Goal: Information Seeking & Learning: Learn about a topic

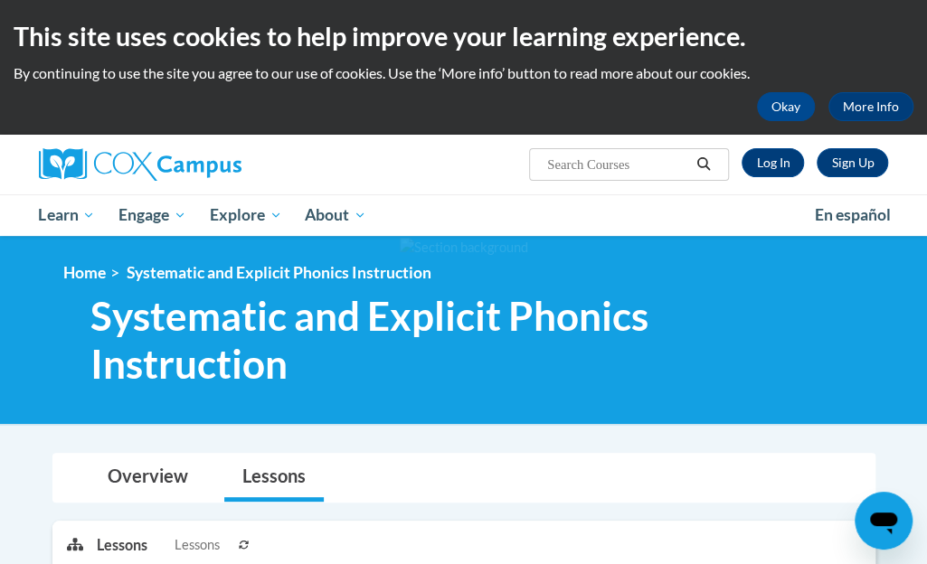
scroll to position [1, 0]
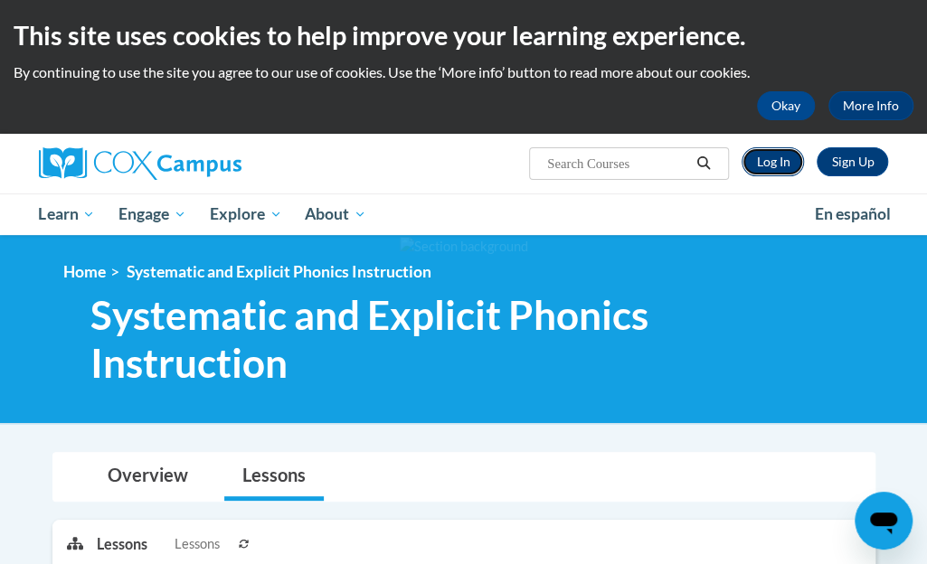
click at [775, 156] on link "Log In" at bounding box center [772, 161] width 62 height 29
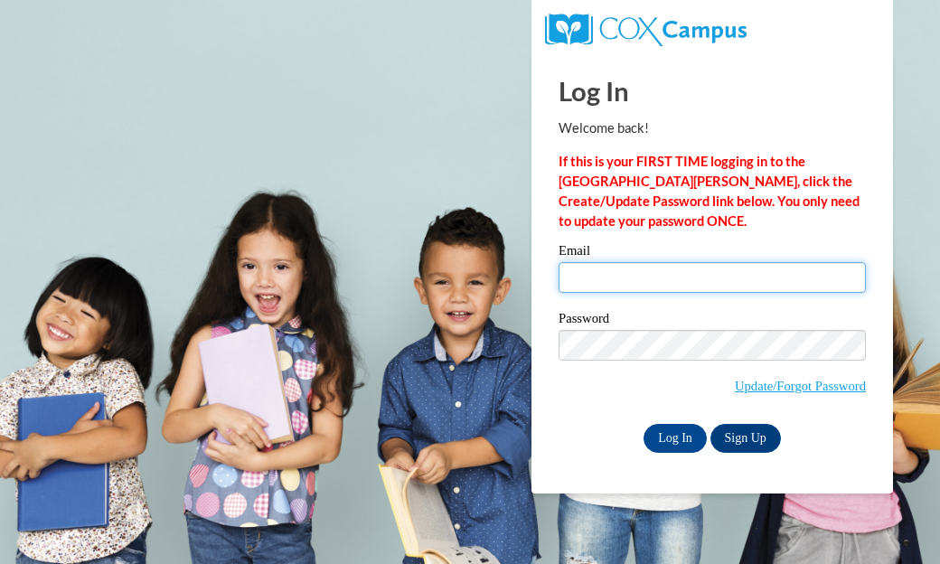
click at [691, 283] on input "Email" at bounding box center [712, 277] width 307 height 31
type input "pwhitney@atlncs.org"
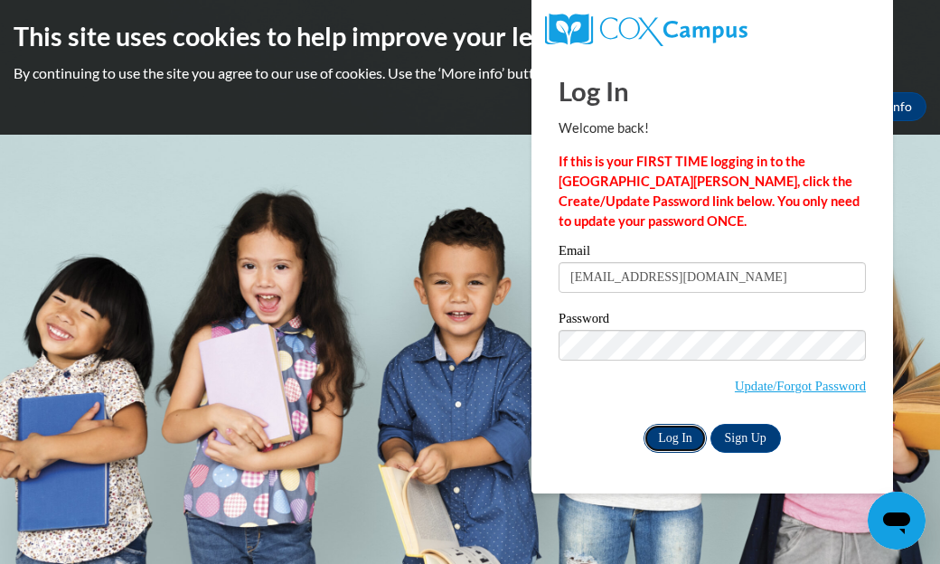
click at [678, 428] on input "Log In" at bounding box center [675, 438] width 63 height 29
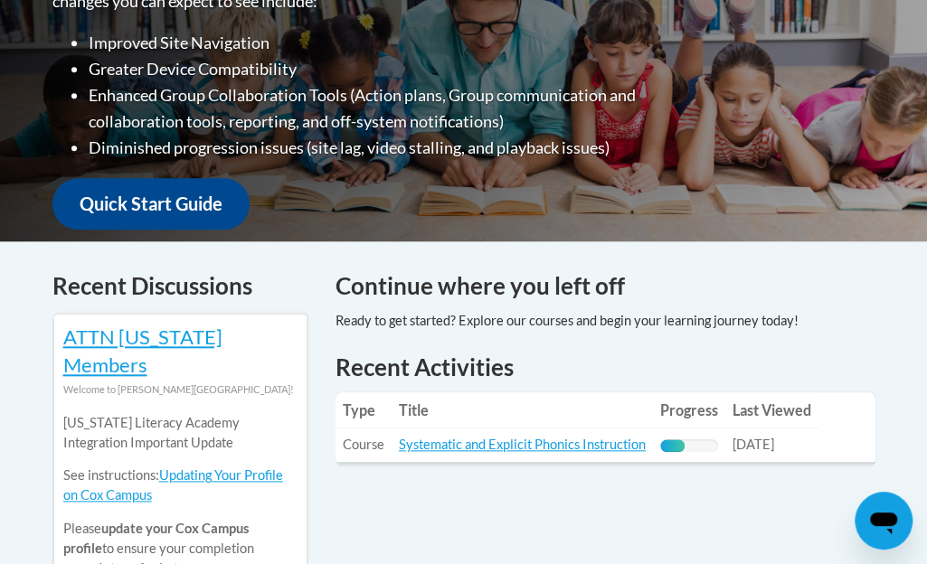
scroll to position [546, 0]
click at [441, 437] on link "Systematic and Explicit Phonics Instruction" at bounding box center [522, 444] width 247 height 15
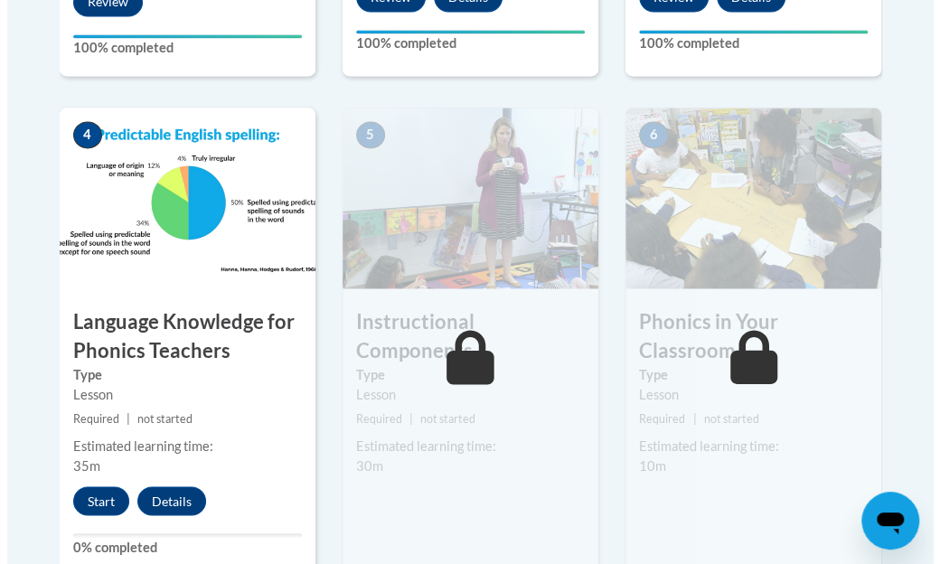
scroll to position [1060, 0]
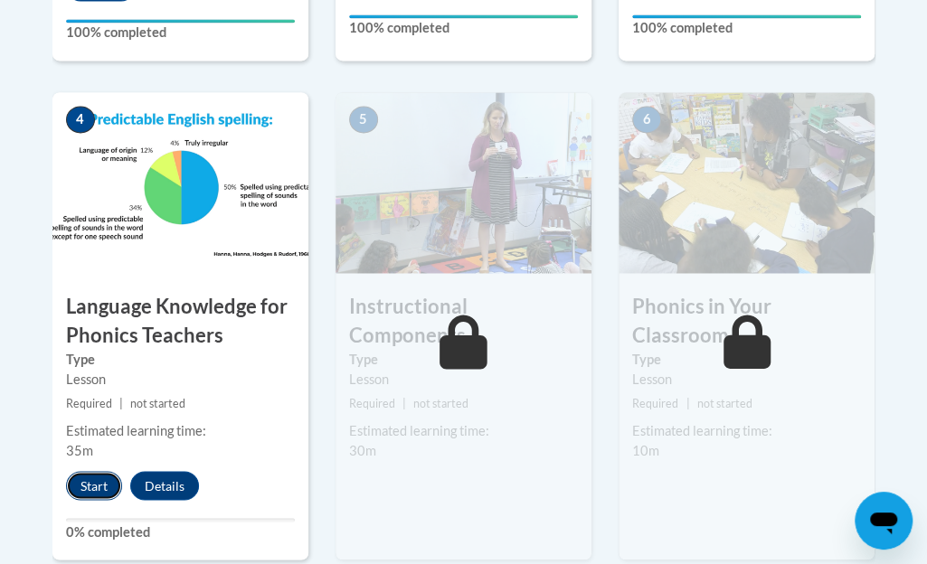
click at [97, 489] on button "Start" at bounding box center [94, 485] width 56 height 29
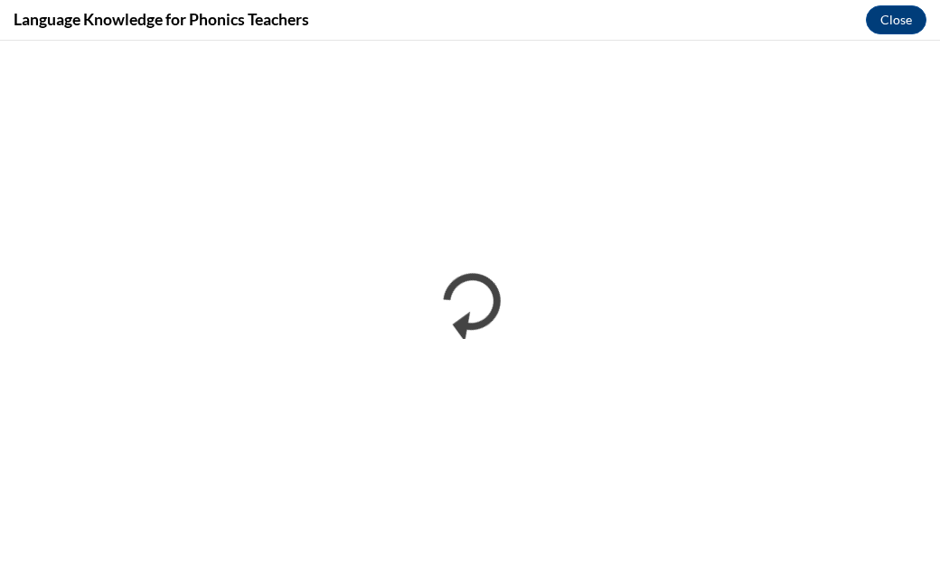
scroll to position [0, 0]
click at [751, 24] on div "Language Knowledge for Phonics Teachers Close" at bounding box center [470, 20] width 940 height 41
click at [695, 24] on div "Language Knowledge for Phonics Teachers Close" at bounding box center [470, 20] width 940 height 41
click at [751, 32] on div "Language Knowledge for Phonics Teachers Close" at bounding box center [470, 20] width 940 height 41
click at [725, 23] on div "Language Knowledge for Phonics Teachers Close" at bounding box center [470, 20] width 940 height 41
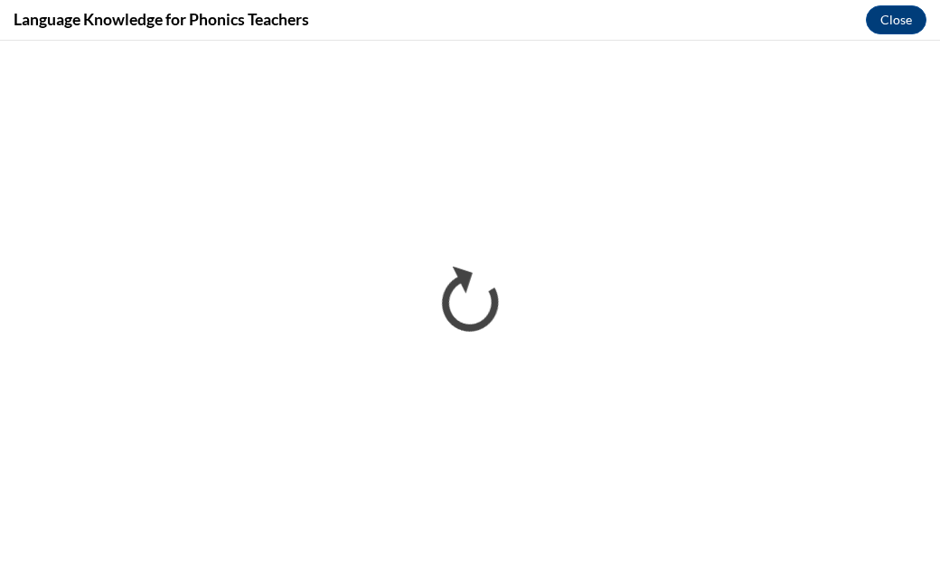
drag, startPoint x: 794, startPoint y: 21, endPoint x: 582, endPoint y: 6, distance: 212.1
click at [794, 21] on div "Language Knowledge for Phonics Teachers Close" at bounding box center [470, 20] width 940 height 41
click at [743, 6] on div "Language Knowledge for Phonics Teachers Close" at bounding box center [470, 20] width 940 height 41
click at [797, 24] on div "Language Knowledge for Phonics Teachers Close" at bounding box center [470, 20] width 940 height 41
click at [843, 17] on div "Language Knowledge for Phonics Teachers Close" at bounding box center [470, 20] width 940 height 41
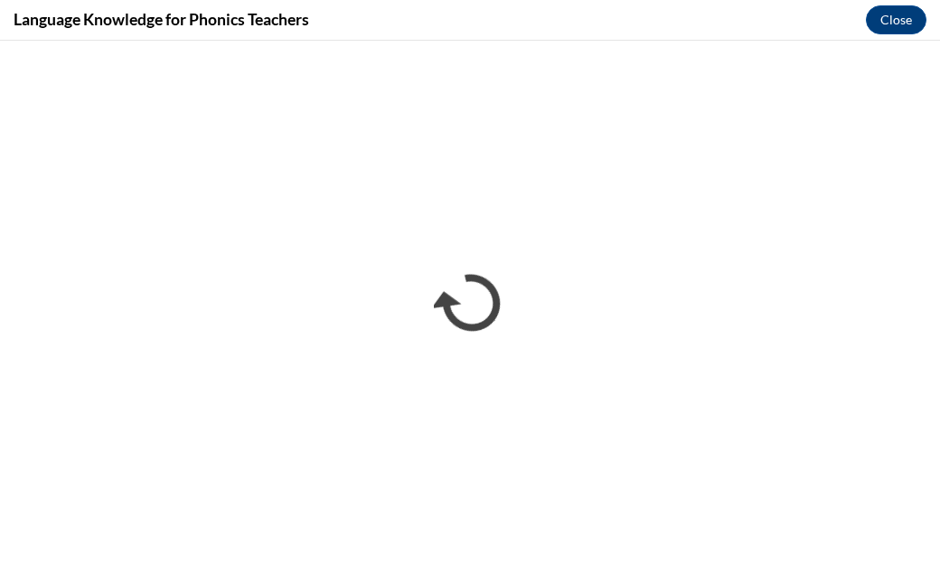
click at [760, 14] on div "Language Knowledge for Phonics Teachers Close" at bounding box center [470, 20] width 940 height 41
click at [792, 9] on div "Language Knowledge for Phonics Teachers Close" at bounding box center [470, 20] width 940 height 41
click at [825, 5] on div "Language Knowledge for Phonics Teachers Close" at bounding box center [470, 20] width 940 height 41
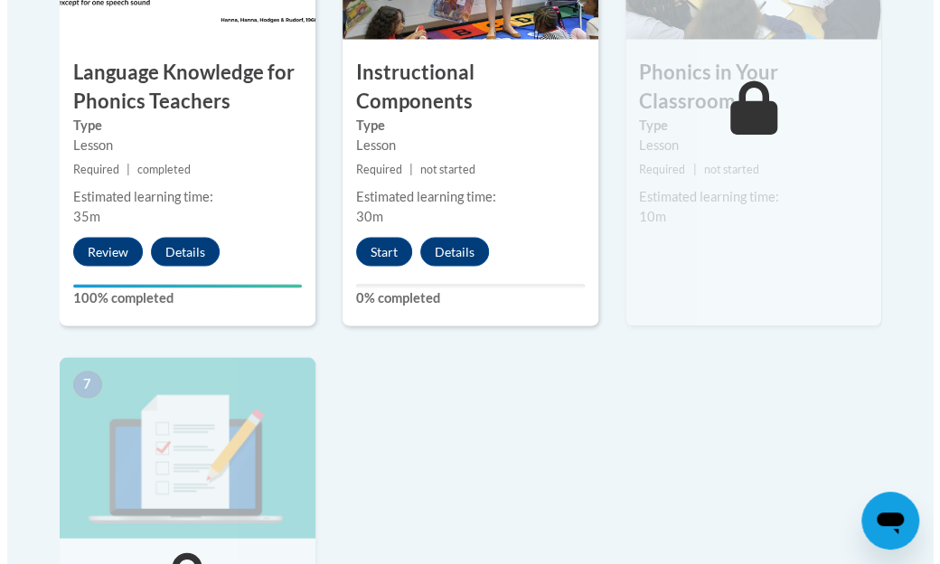
scroll to position [1272, 0]
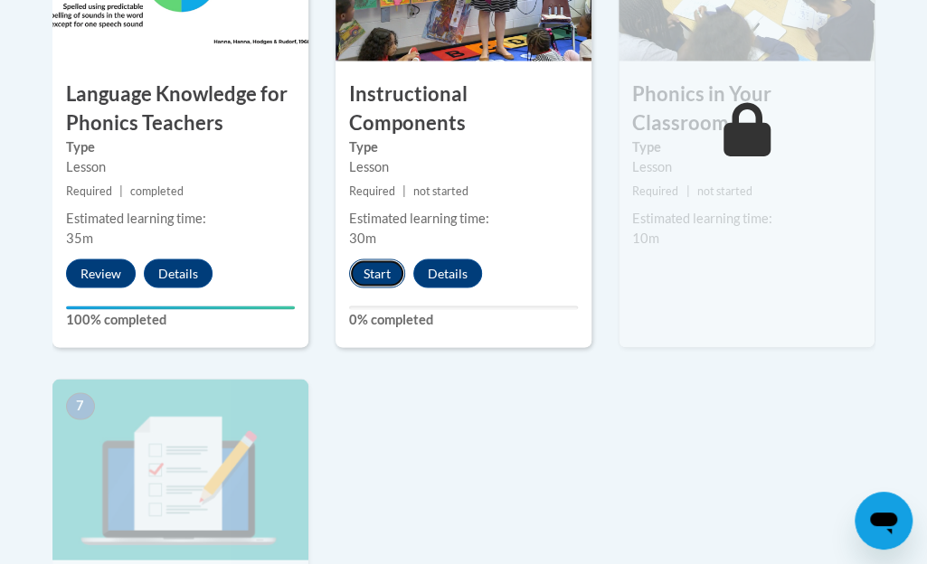
click at [382, 260] on button "Start" at bounding box center [377, 273] width 56 height 29
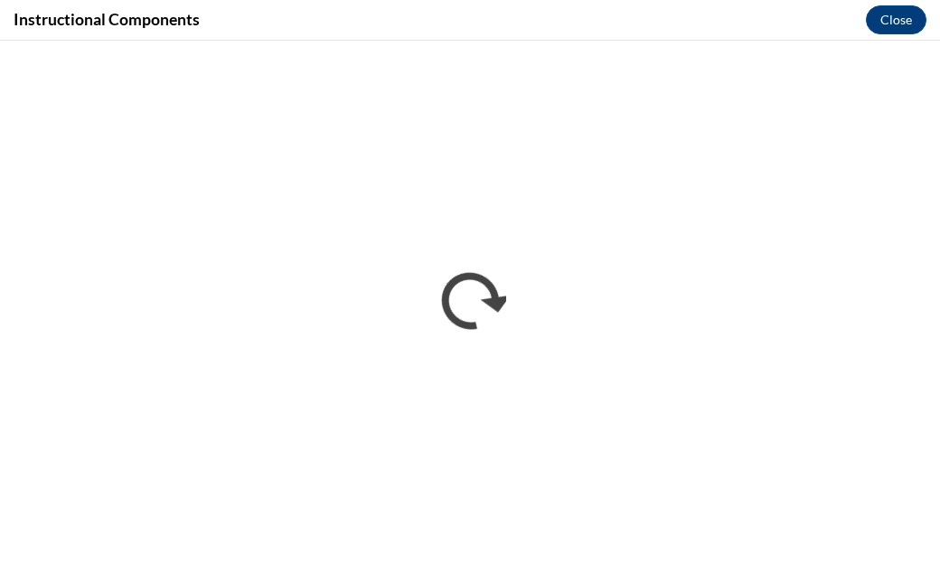
scroll to position [0, 0]
click at [803, 4] on div "Instructional Components Close" at bounding box center [470, 20] width 940 height 41
click at [781, 15] on div "Instructional Components Close" at bounding box center [470, 20] width 940 height 41
click at [761, 4] on div "Instructional Components Close" at bounding box center [470, 20] width 940 height 41
click at [756, 18] on div "Instructional Components Close" at bounding box center [470, 20] width 940 height 41
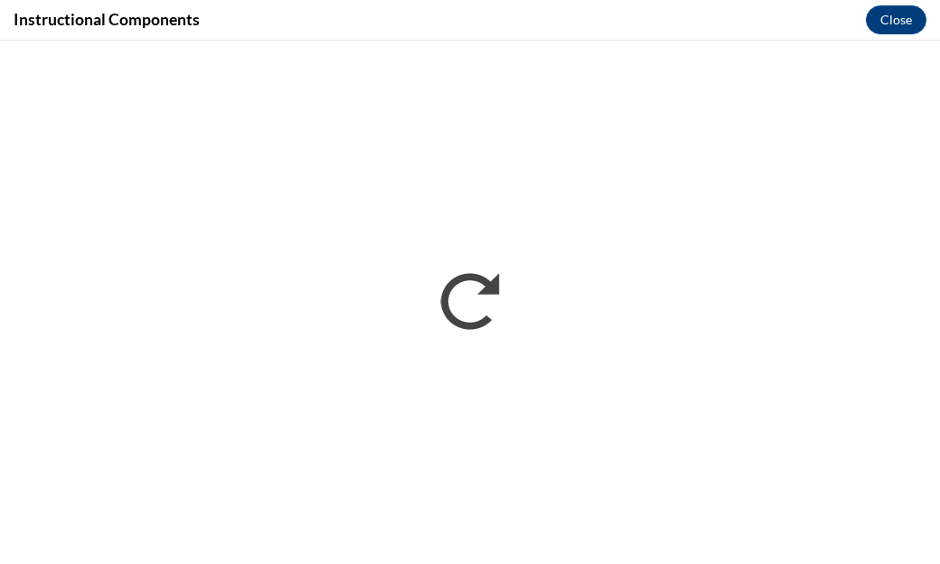
click at [792, 17] on div "Instructional Components Close" at bounding box center [470, 20] width 940 height 41
click at [741, 8] on div "Instructional Components Close" at bounding box center [470, 20] width 940 height 41
click at [741, 10] on div "Instructional Components Close" at bounding box center [470, 20] width 940 height 41
click at [763, 19] on div "Instructional Components Close" at bounding box center [470, 20] width 940 height 41
click at [777, 26] on div "Instructional Components Close" at bounding box center [470, 20] width 940 height 41
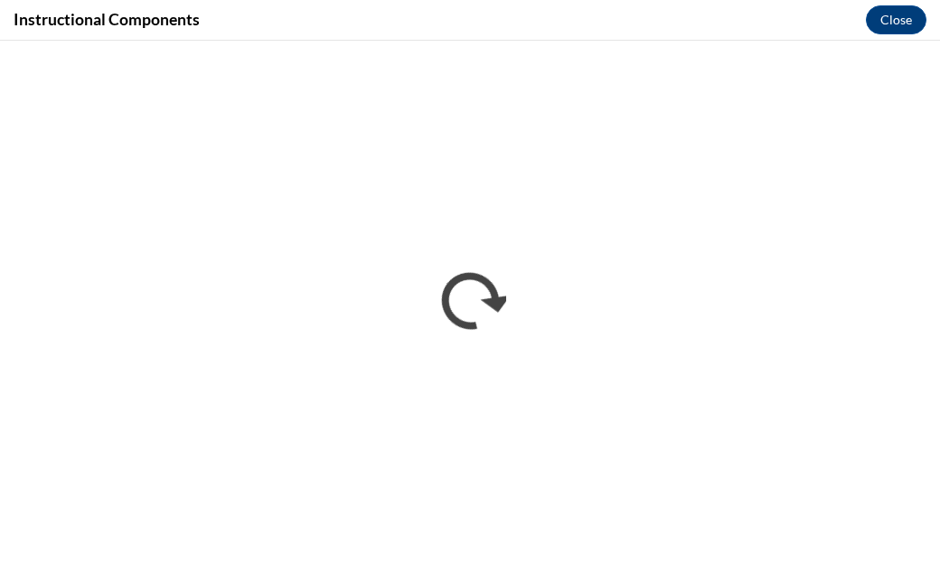
click at [763, 17] on div "Instructional Components Close" at bounding box center [470, 20] width 940 height 41
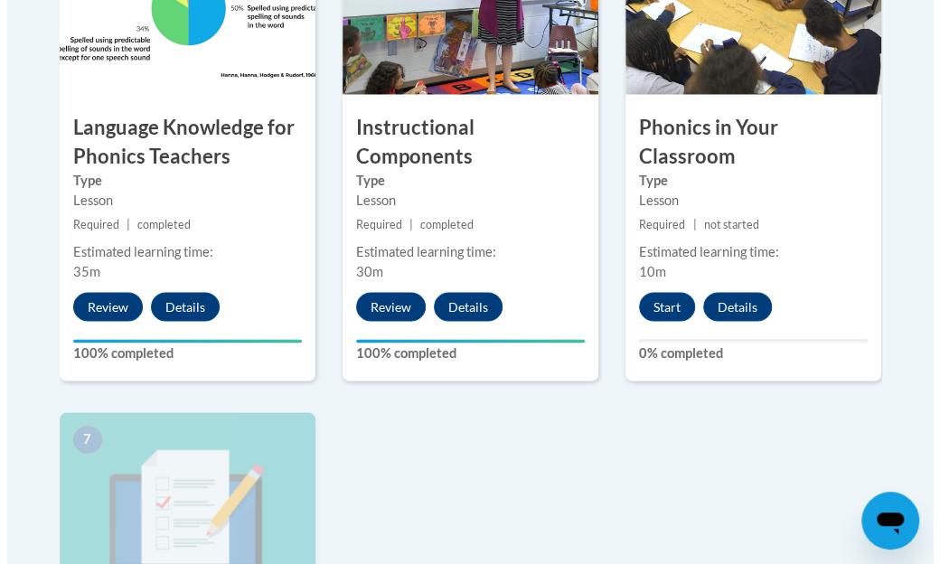
scroll to position [1236, 0]
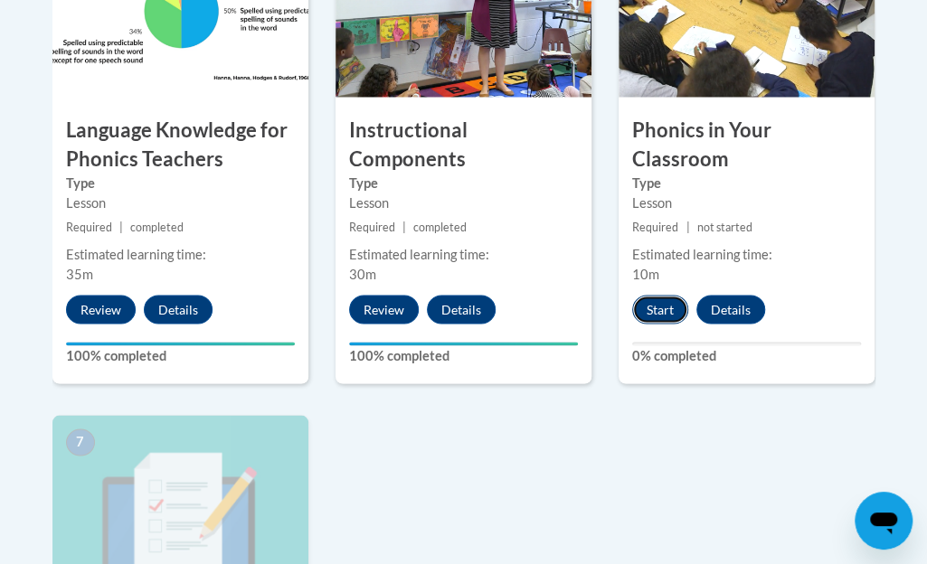
click at [660, 312] on button "Start" at bounding box center [660, 309] width 56 height 29
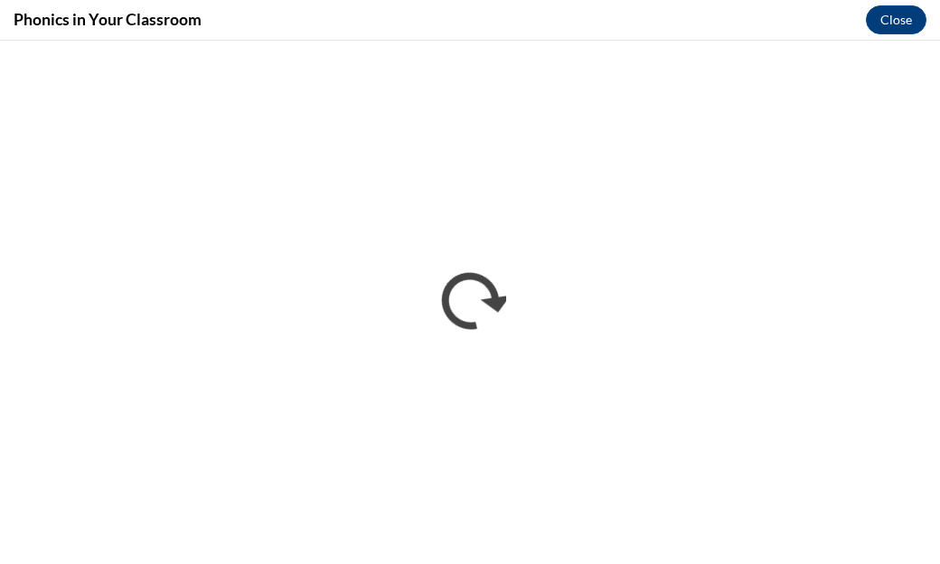
scroll to position [0, 0]
click at [722, 13] on div "Phonics in Your Classroom Close" at bounding box center [470, 20] width 940 height 41
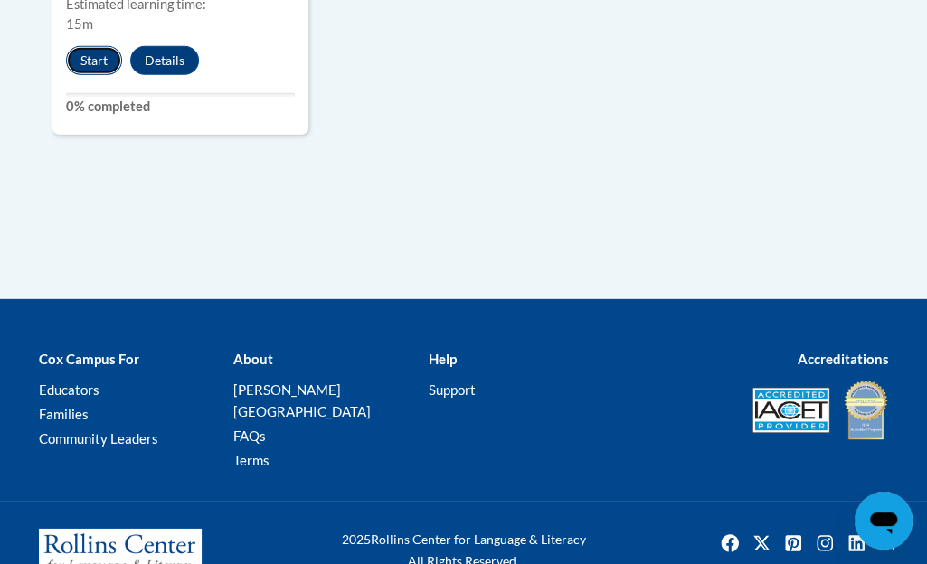
click at [95, 53] on button "Start" at bounding box center [94, 60] width 56 height 29
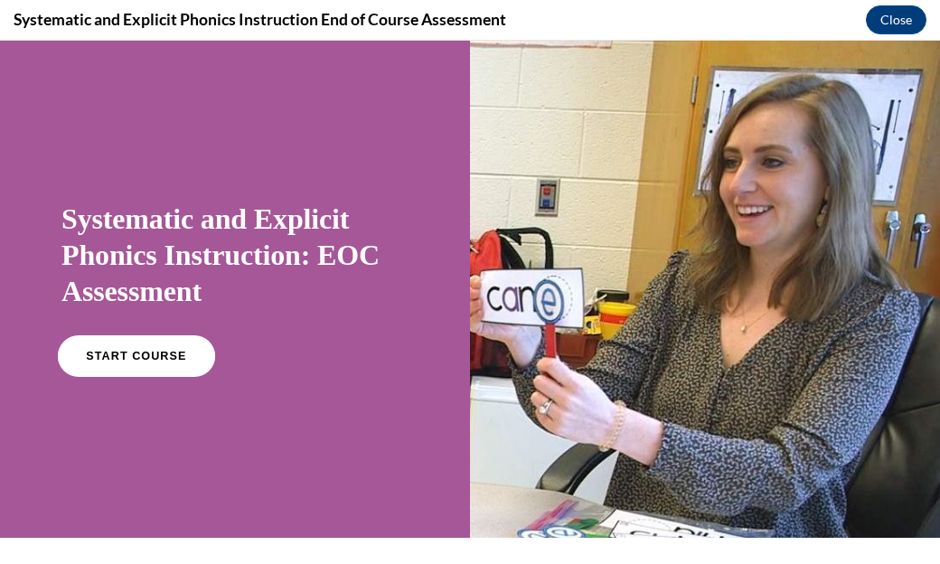
click at [175, 364] on link "START COURSE" at bounding box center [136, 356] width 157 height 42
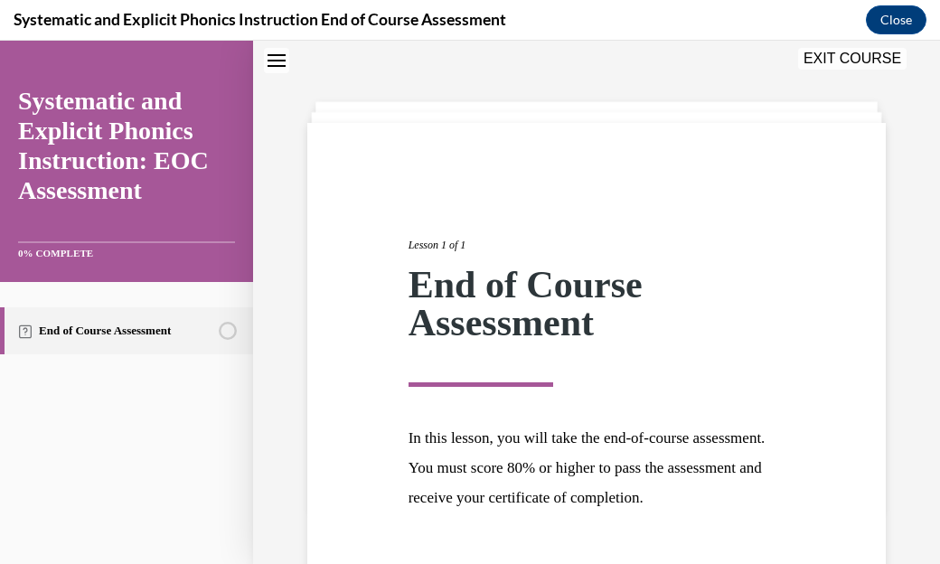
scroll to position [184, 0]
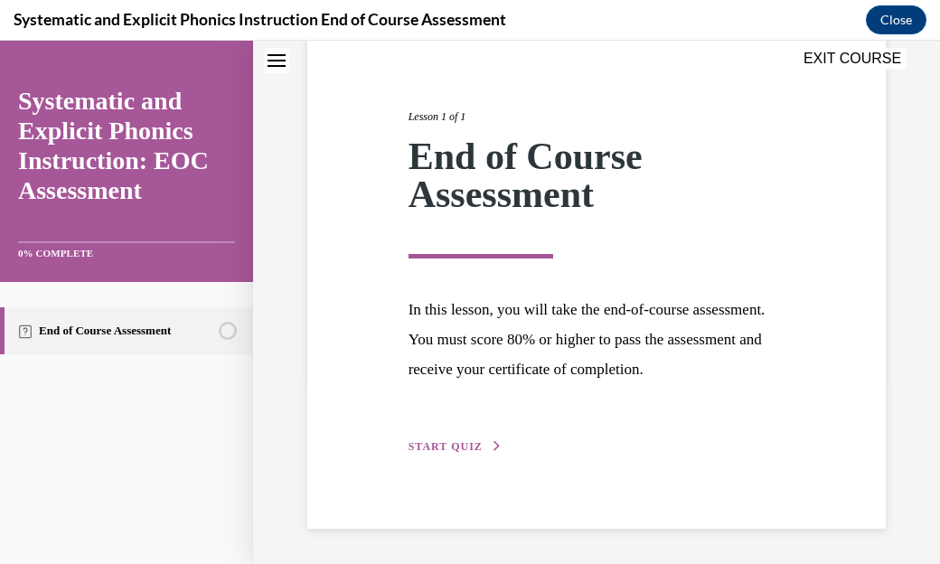
click at [432, 436] on div "Lesson 1 of 1 End of Course Assessment In this lesson, you will take the end-of…" at bounding box center [597, 262] width 404 height 390
click at [430, 448] on span "START QUIZ" at bounding box center [446, 446] width 74 height 13
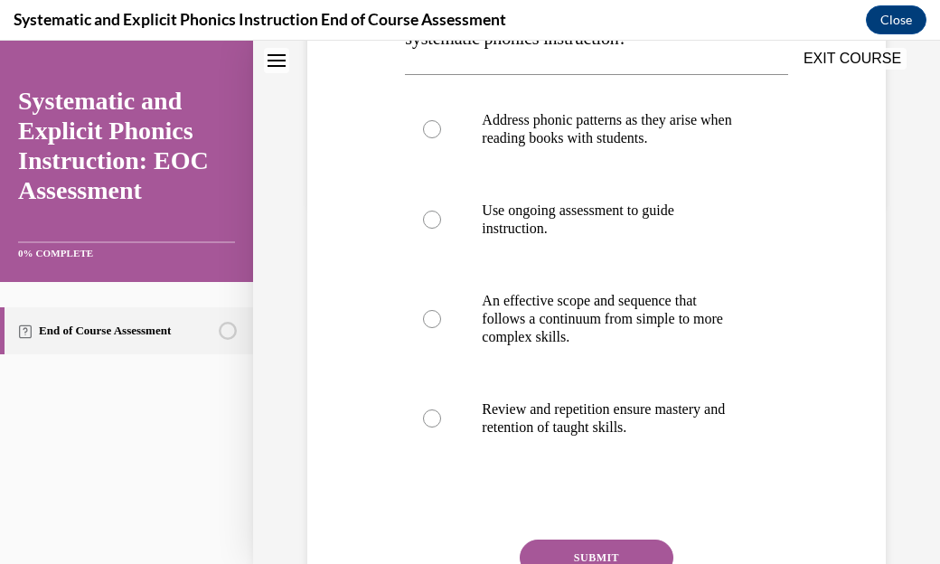
scroll to position [362, 0]
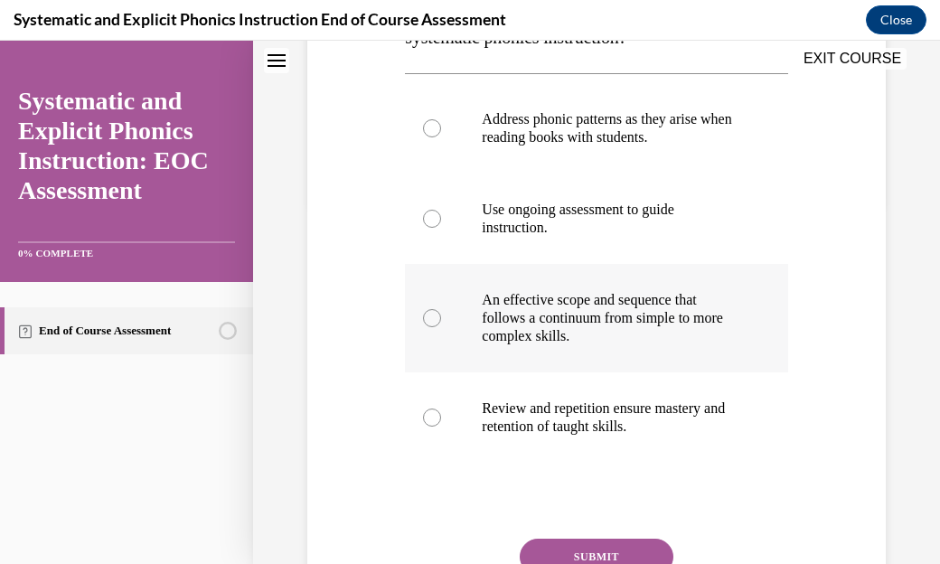
click at [423, 320] on div at bounding box center [432, 318] width 18 height 18
click at [546, 540] on button "SUBMIT" at bounding box center [597, 557] width 154 height 36
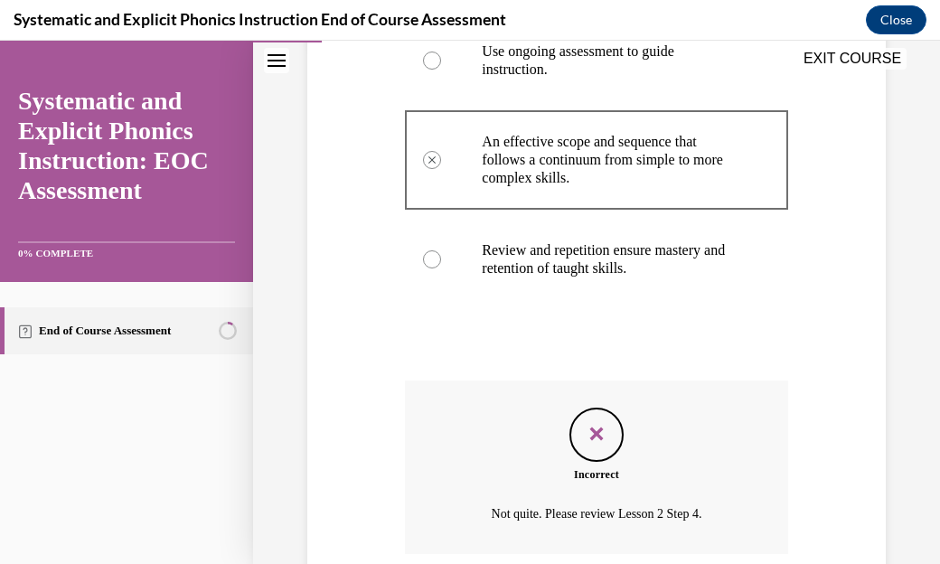
scroll to position [666, 0]
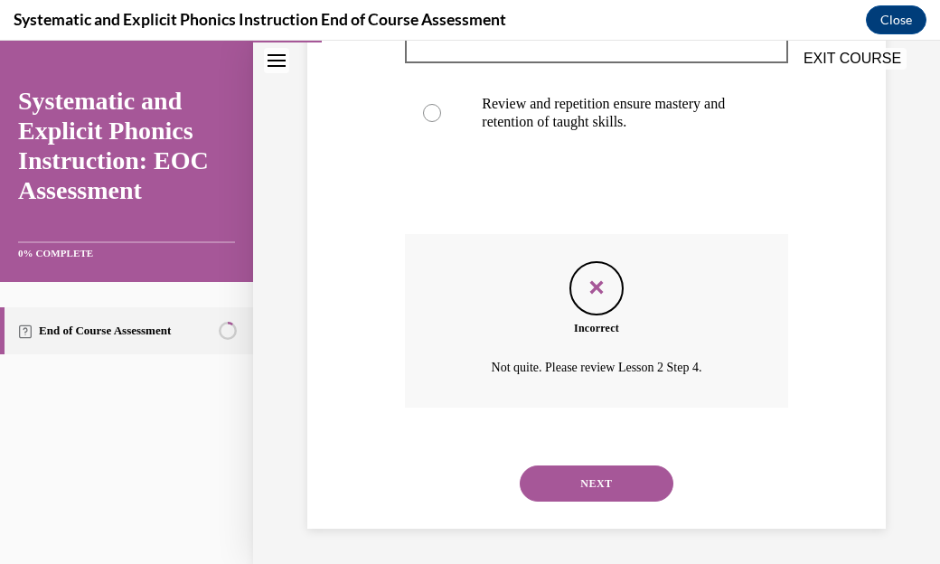
click at [564, 475] on button "NEXT" at bounding box center [597, 484] width 154 height 36
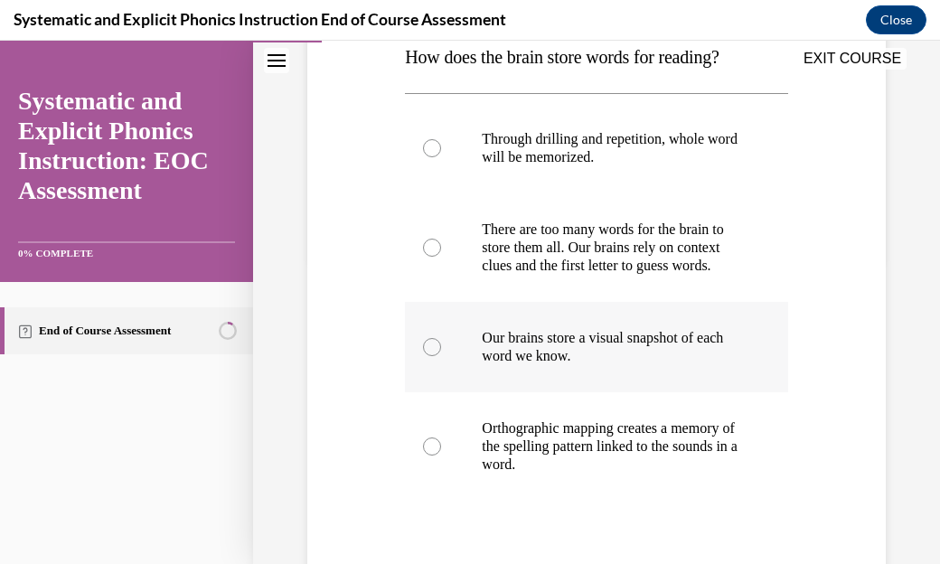
scroll to position [307, 0]
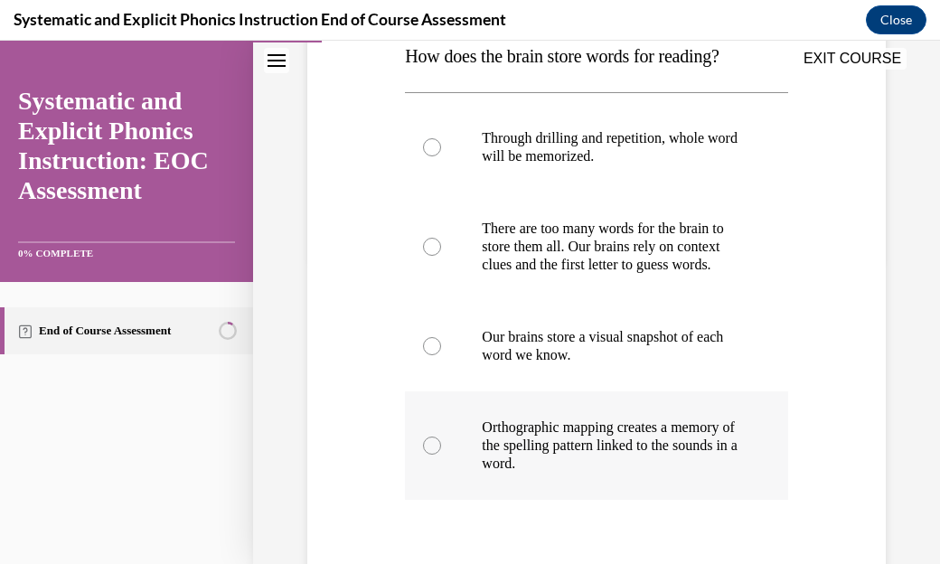
click at [520, 452] on p "Orthographic mapping creates a memory of the spelling pattern linked to the sou…" at bounding box center [612, 446] width 260 height 54
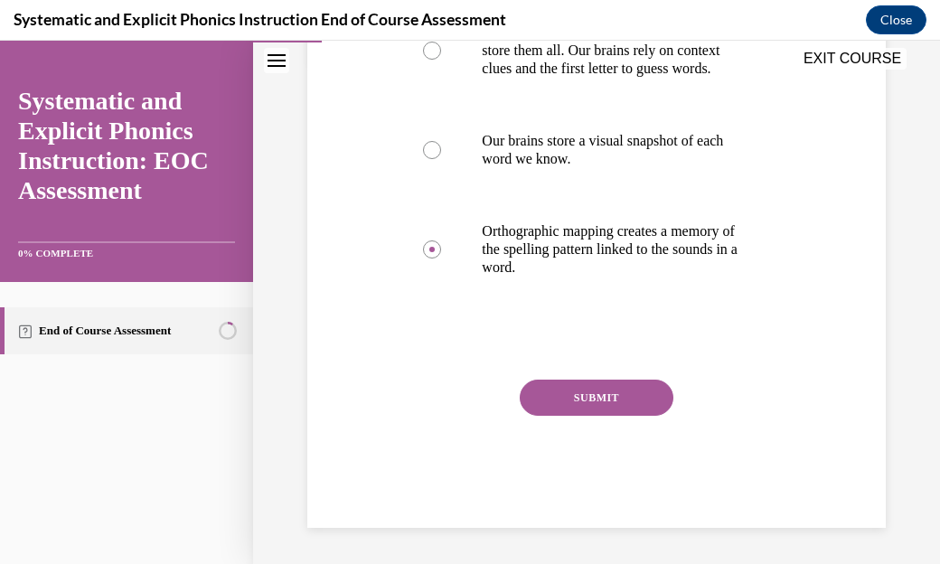
click at [560, 401] on button "SUBMIT" at bounding box center [597, 398] width 154 height 36
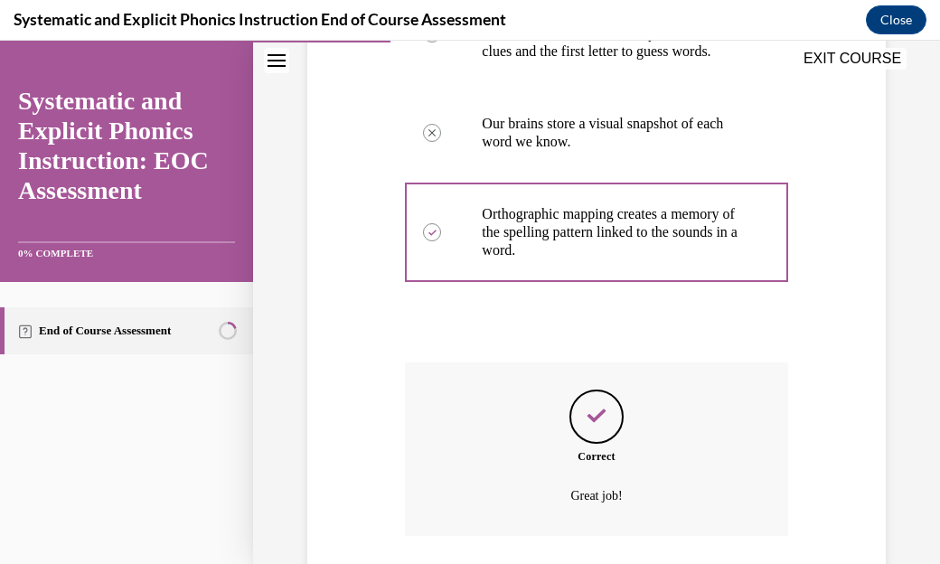
scroll to position [666, 0]
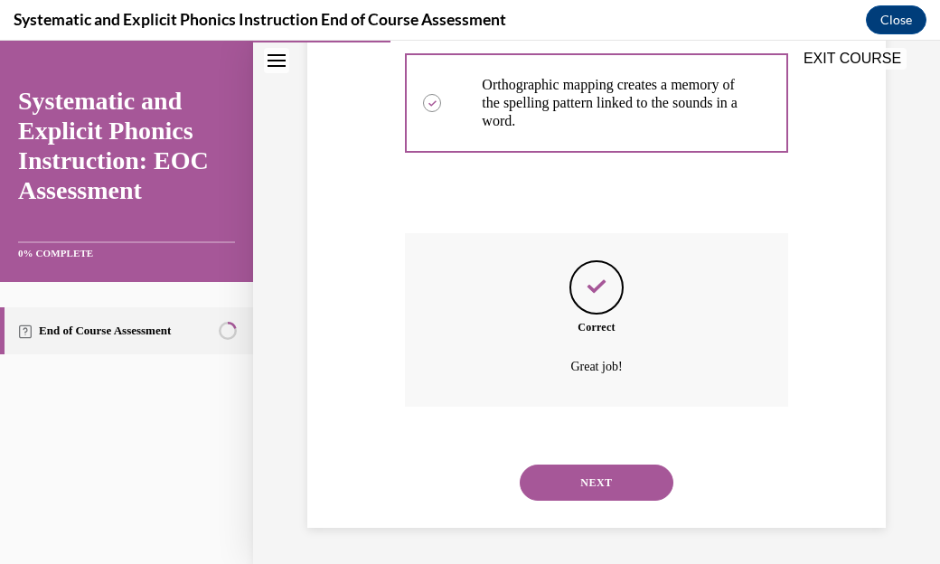
click at [566, 488] on button "NEXT" at bounding box center [597, 483] width 154 height 36
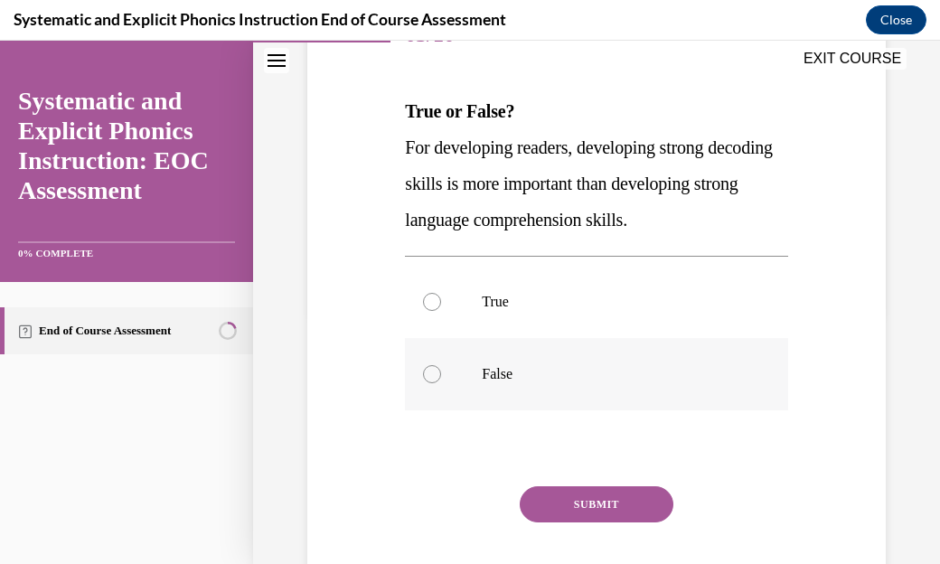
scroll to position [250, 0]
click at [538, 411] on div at bounding box center [596, 375] width 382 height 72
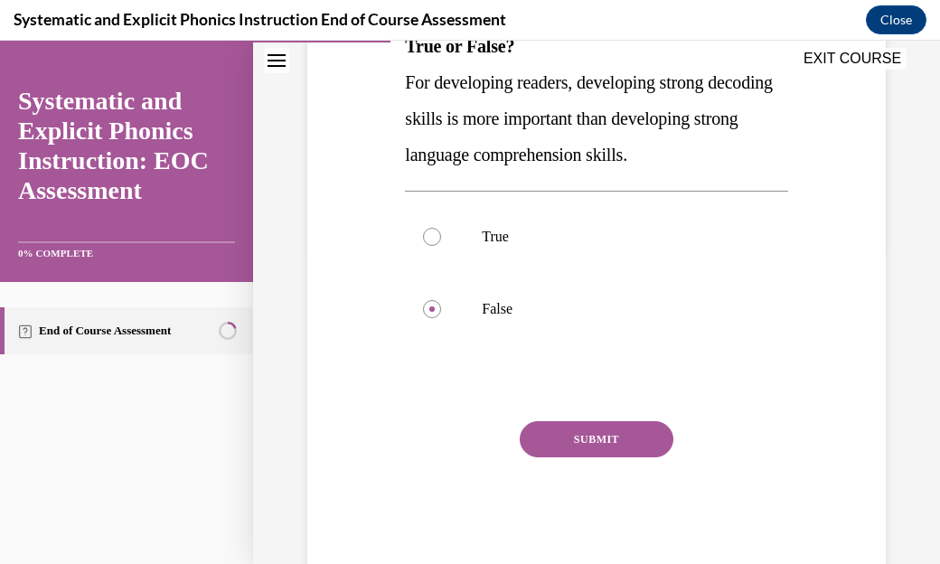
scroll to position [317, 0]
click at [601, 457] on button "SUBMIT" at bounding box center [597, 438] width 154 height 36
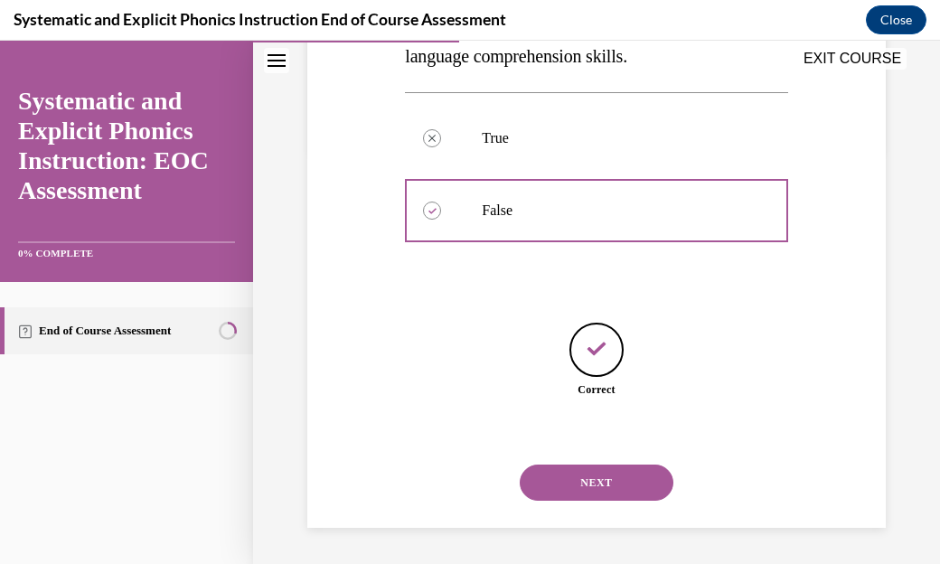
scroll to position [450, 0]
click at [600, 476] on button "NEXT" at bounding box center [597, 483] width 154 height 36
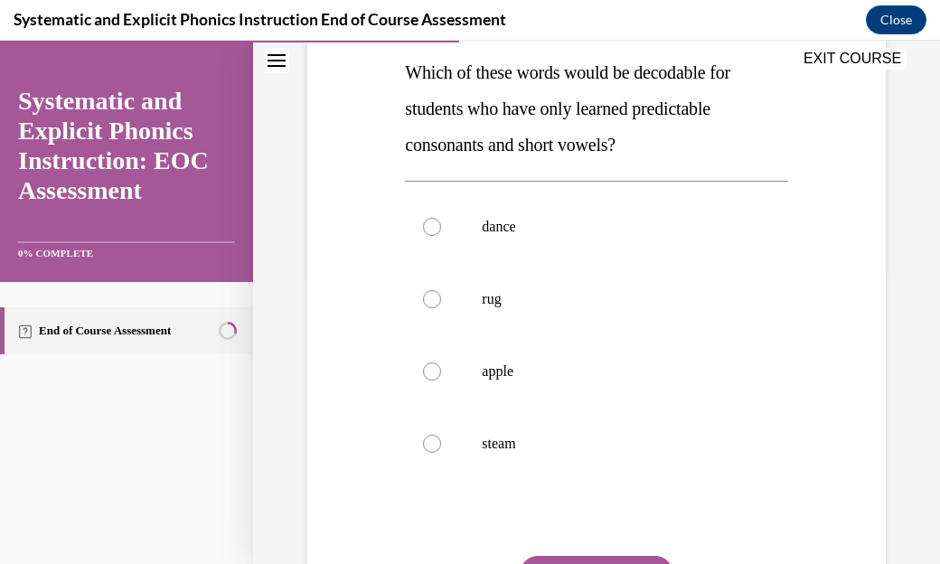
scroll to position [297, 0]
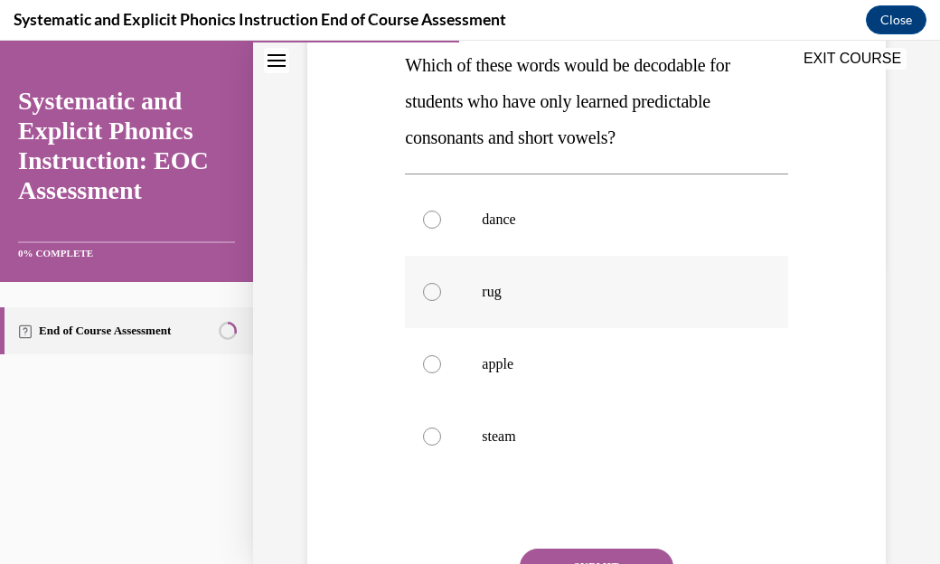
click at [597, 287] on p "rug" at bounding box center [612, 292] width 260 height 18
click at [561, 553] on button "SUBMIT" at bounding box center [597, 567] width 154 height 36
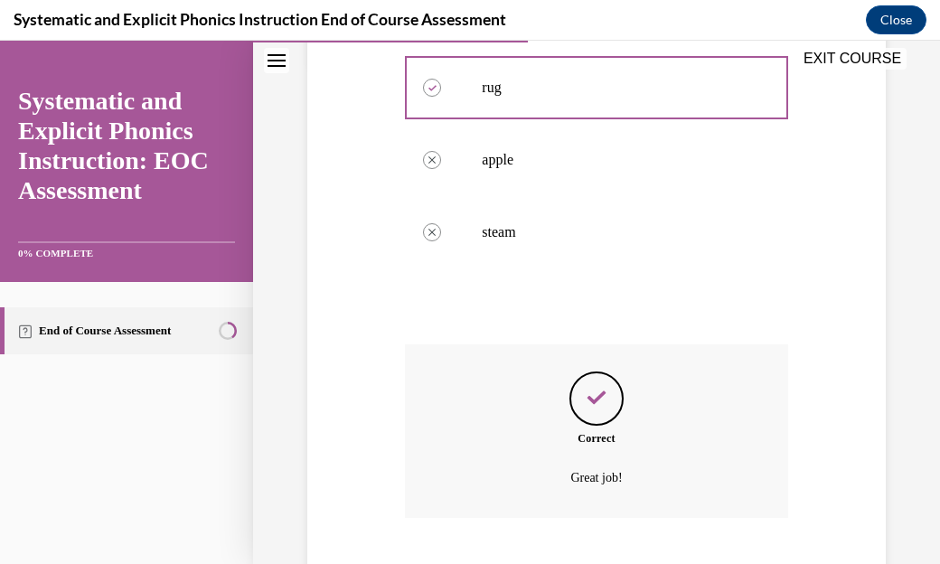
scroll to position [612, 0]
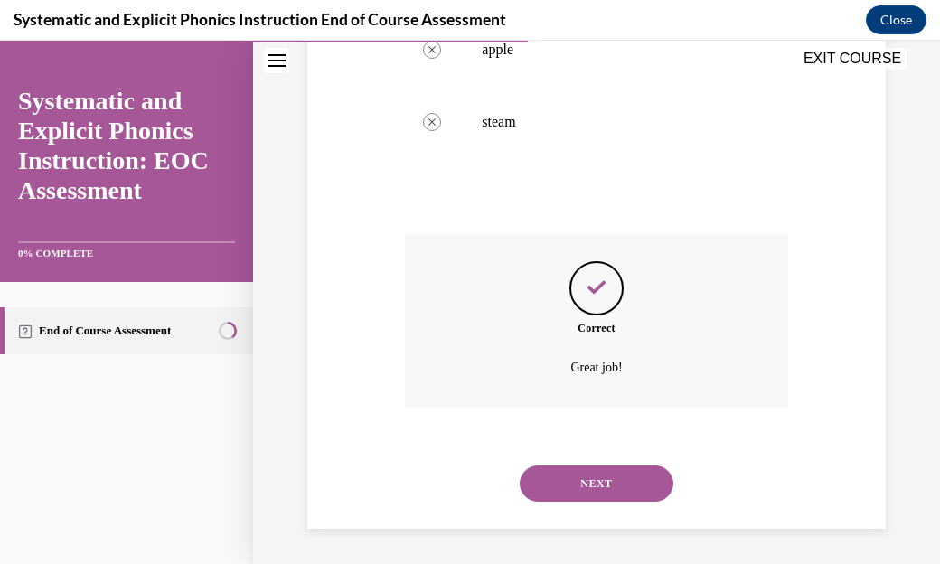
click at [566, 478] on button "NEXT" at bounding box center [597, 484] width 154 height 36
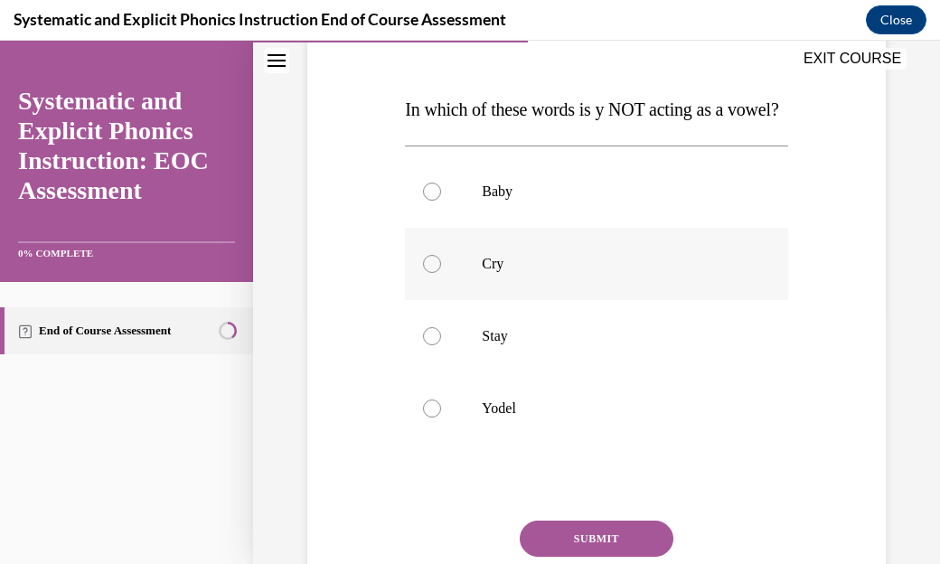
scroll to position [256, 0]
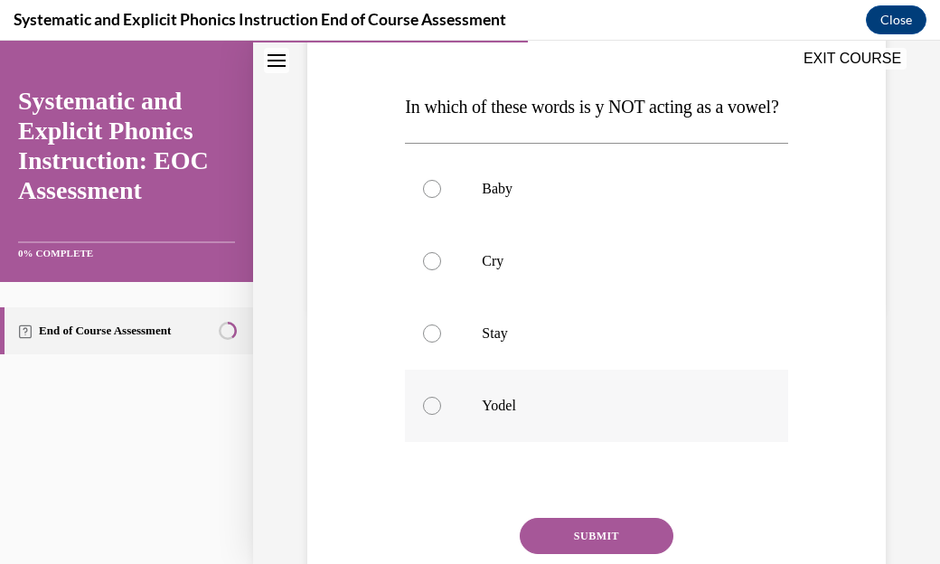
click at [613, 442] on div at bounding box center [596, 406] width 382 height 72
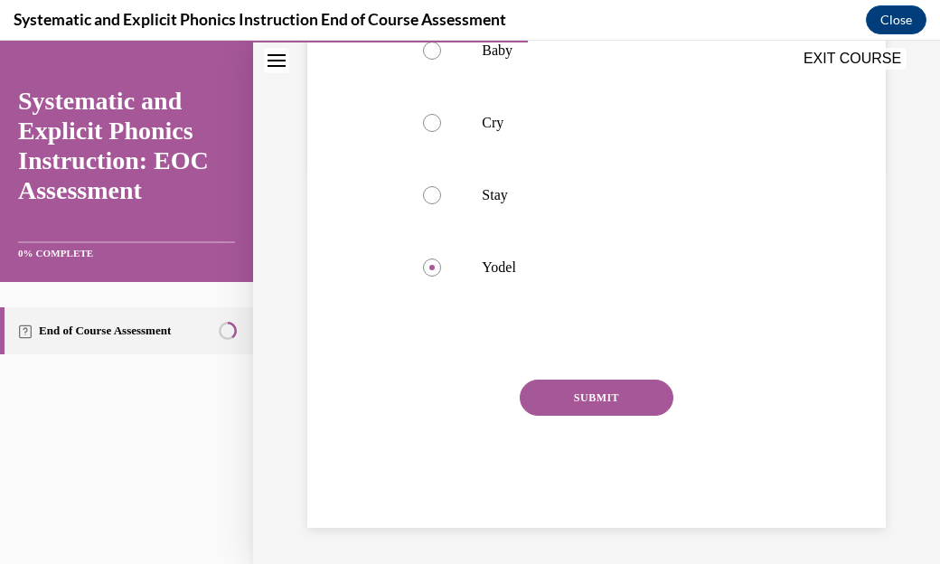
click at [590, 400] on button "SUBMIT" at bounding box center [597, 398] width 154 height 36
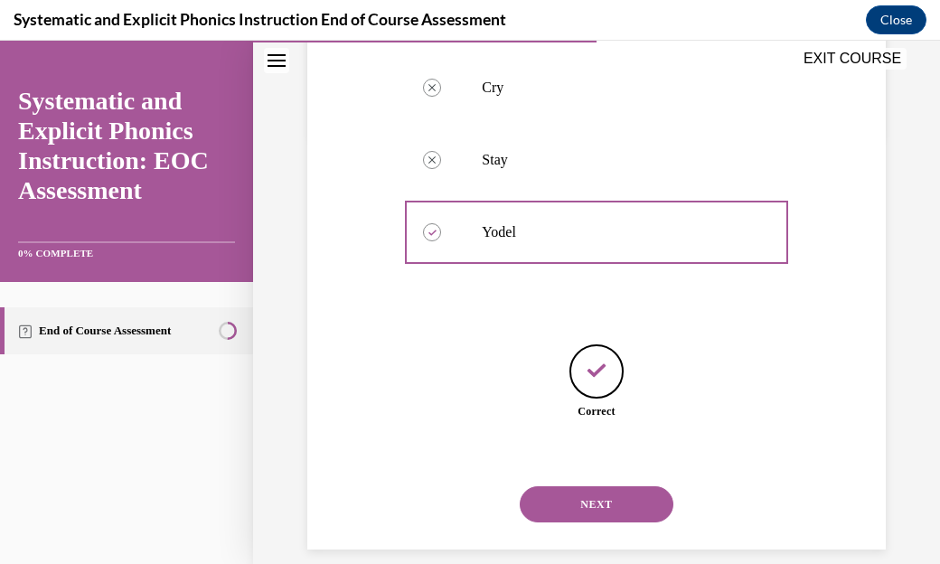
scroll to position [486, 0]
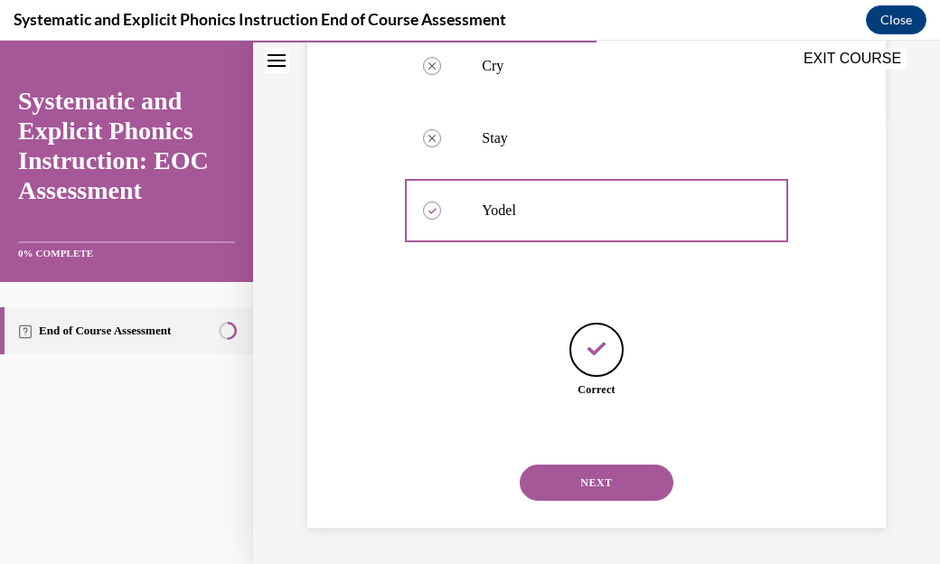
click at [558, 483] on button "NEXT" at bounding box center [597, 483] width 154 height 36
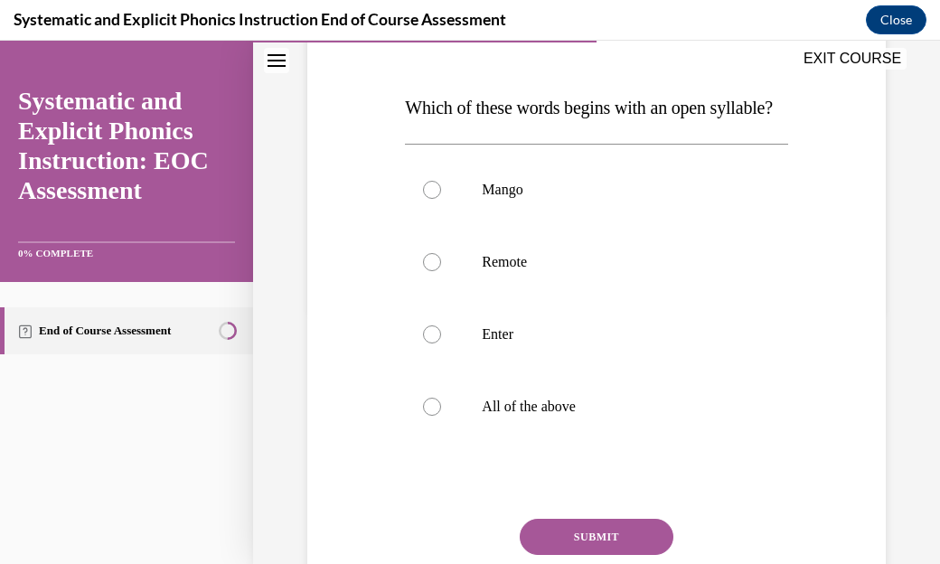
scroll to position [257, 0]
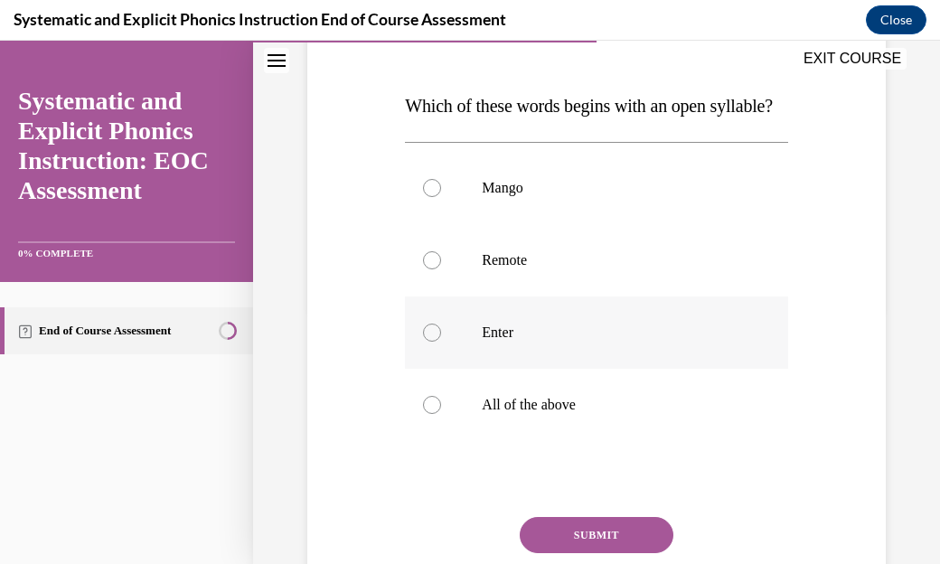
click at [582, 369] on div at bounding box center [596, 333] width 382 height 72
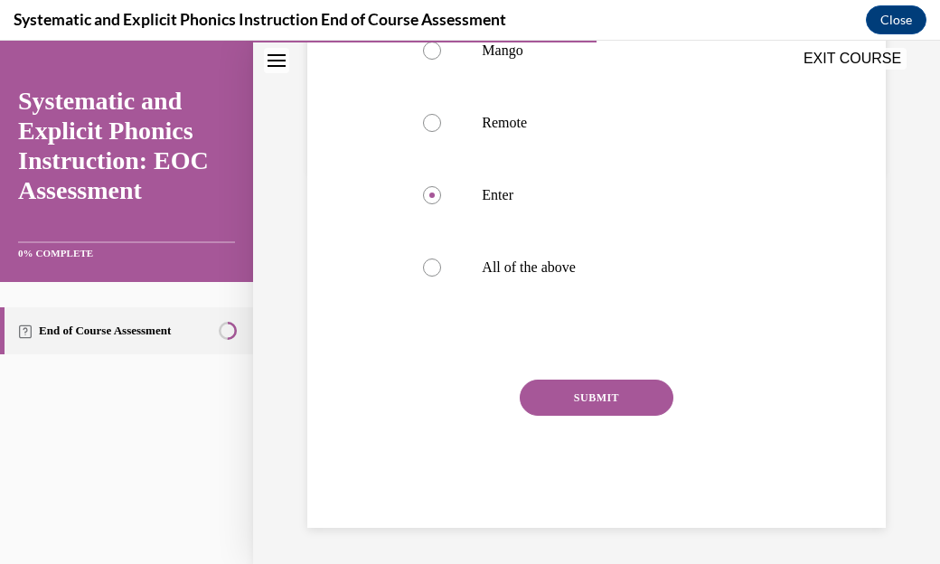
click at [622, 404] on button "SUBMIT" at bounding box center [597, 398] width 154 height 36
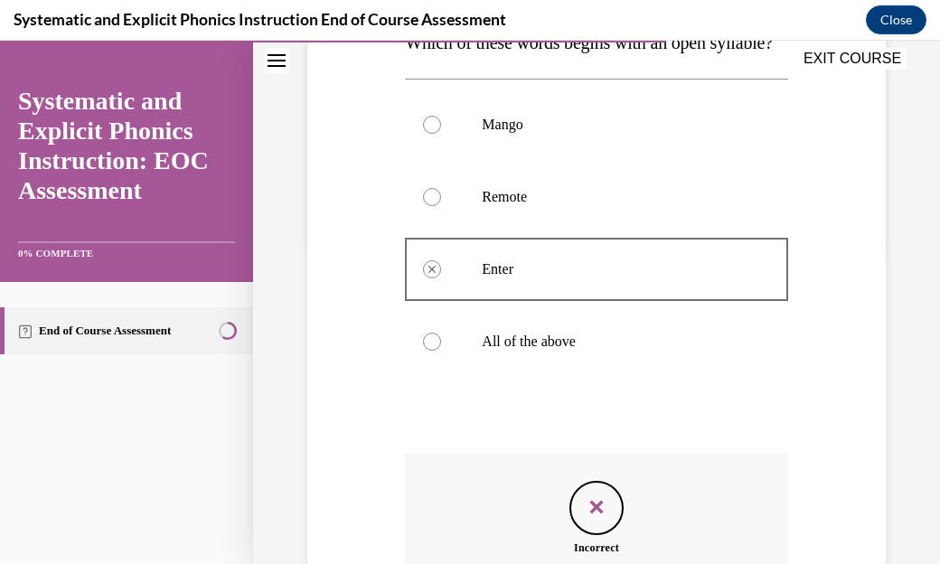
scroll to position [576, 0]
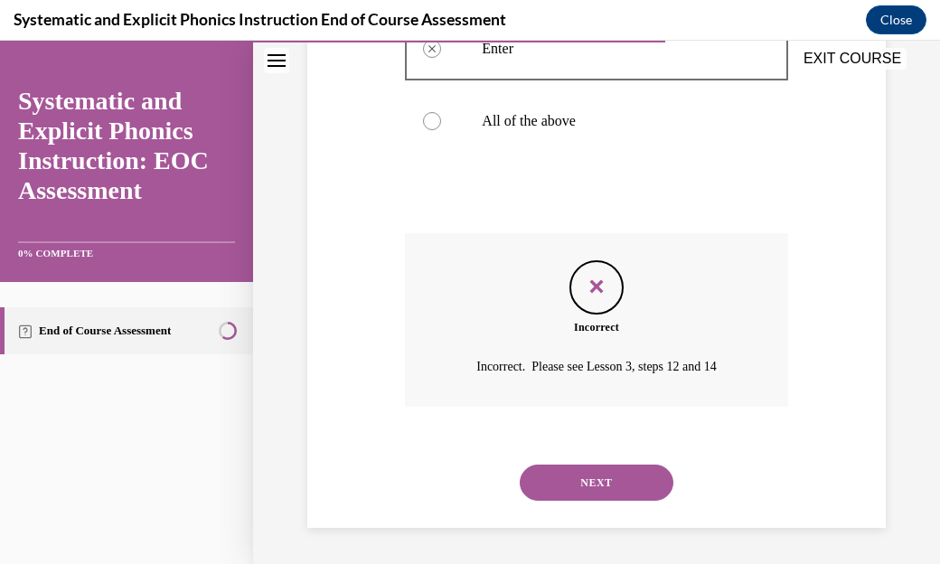
click at [601, 475] on button "NEXT" at bounding box center [597, 483] width 154 height 36
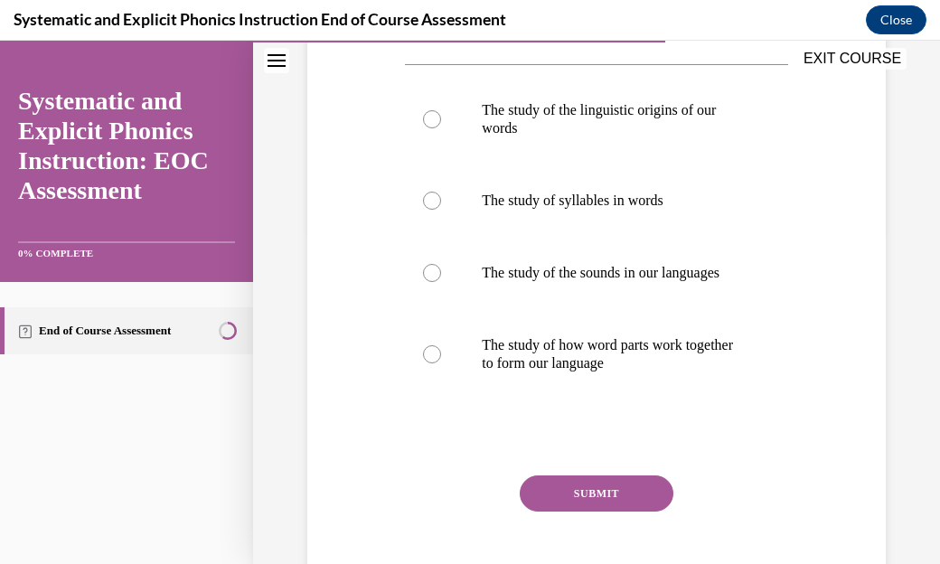
scroll to position [344, 0]
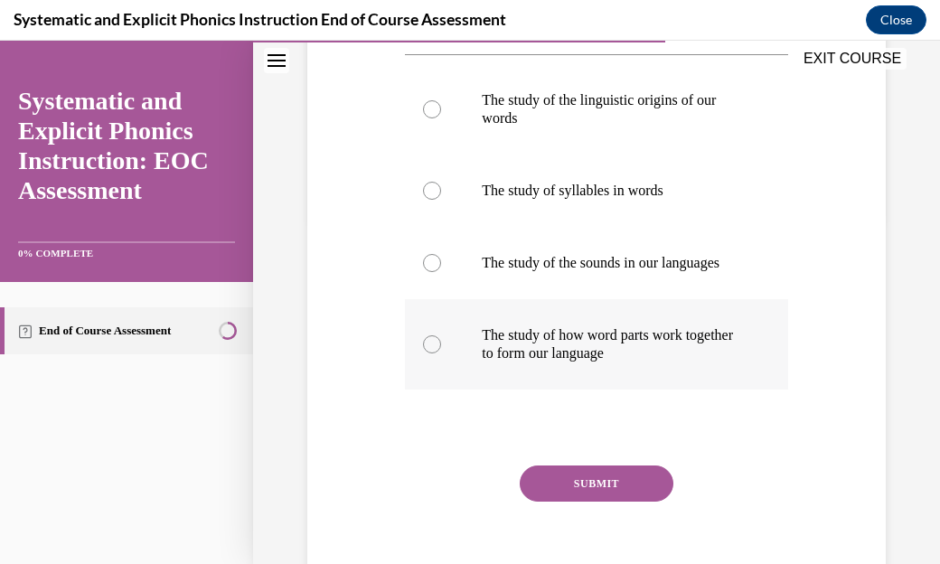
click at [624, 363] on p "The study of how word parts work together to form our language" at bounding box center [612, 344] width 260 height 36
click at [618, 493] on button "SUBMIT" at bounding box center [597, 484] width 154 height 36
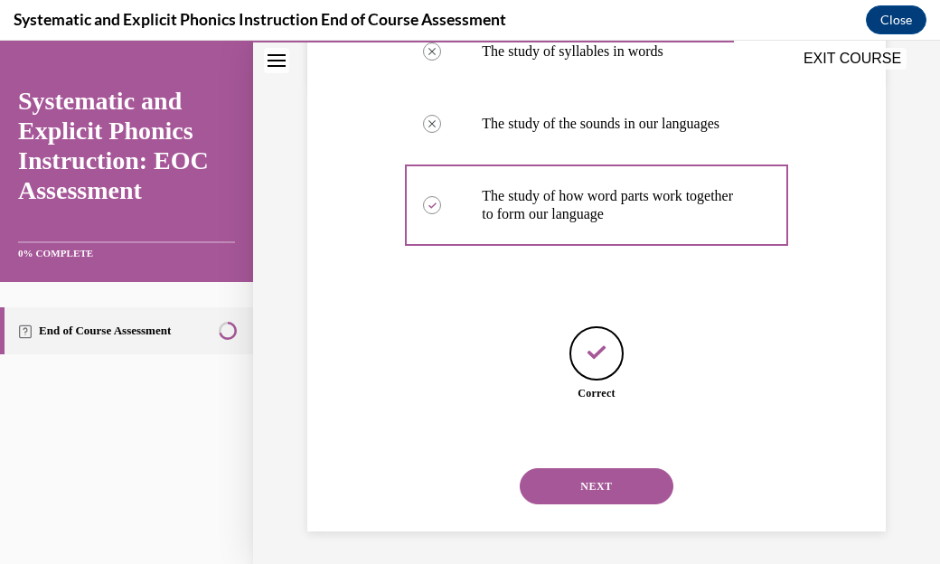
scroll to position [505, 0]
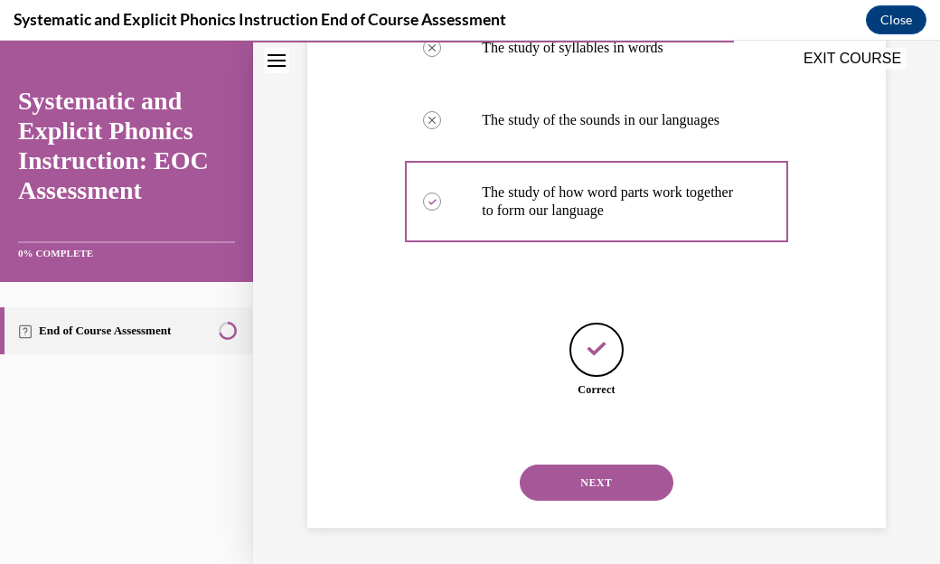
click at [597, 473] on button "NEXT" at bounding box center [597, 483] width 154 height 36
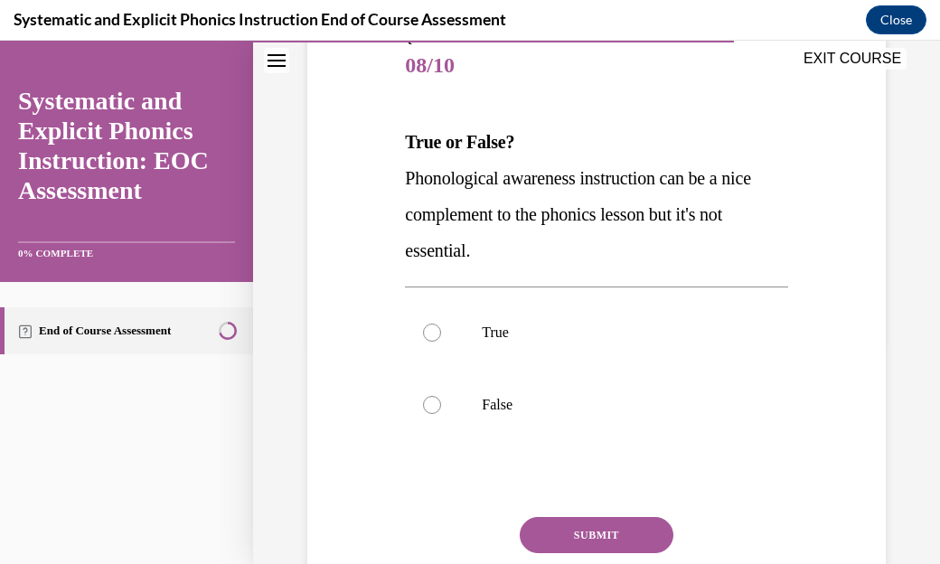
scroll to position [222, 0]
click at [615, 416] on div at bounding box center [596, 404] width 382 height 72
click at [569, 524] on button "SUBMIT" at bounding box center [597, 534] width 154 height 36
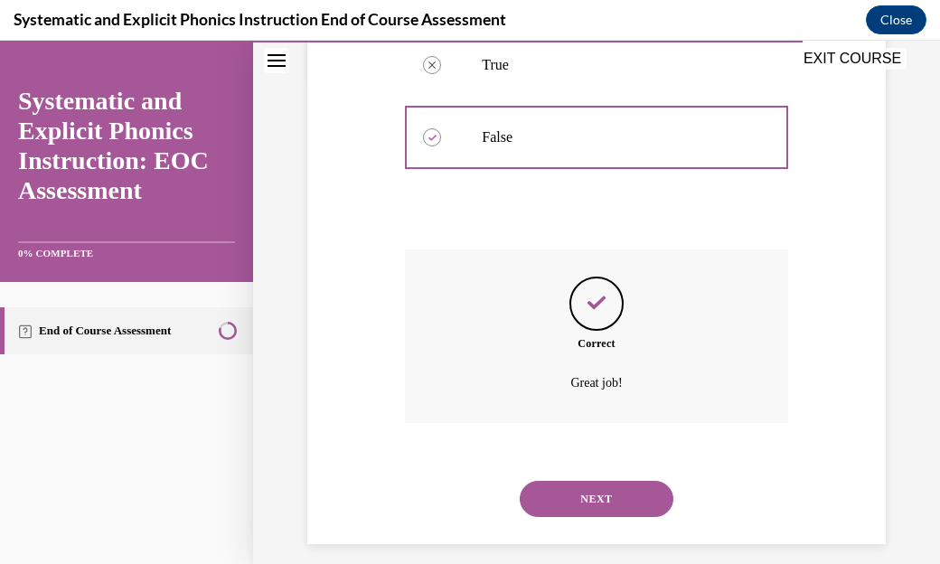
scroll to position [504, 0]
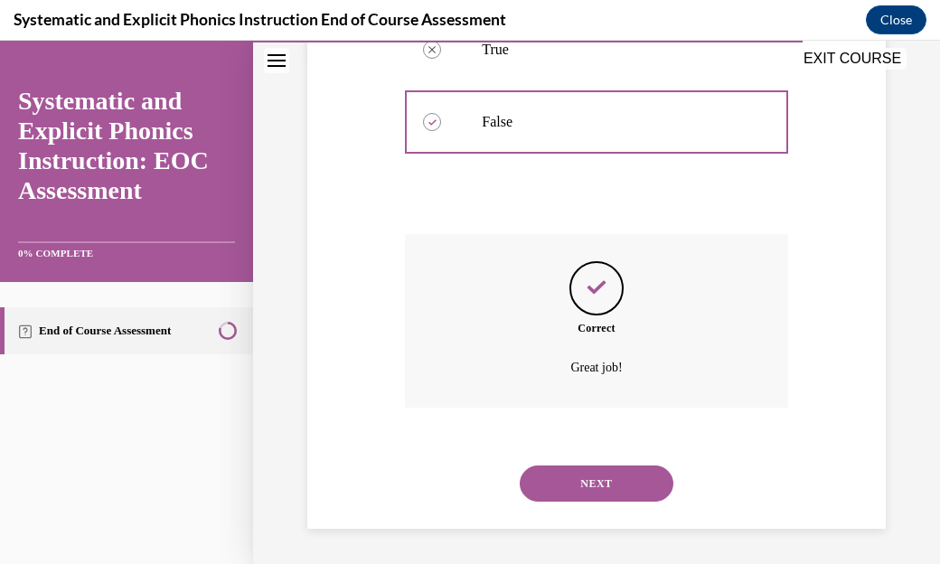
click at [580, 473] on button "NEXT" at bounding box center [597, 484] width 154 height 36
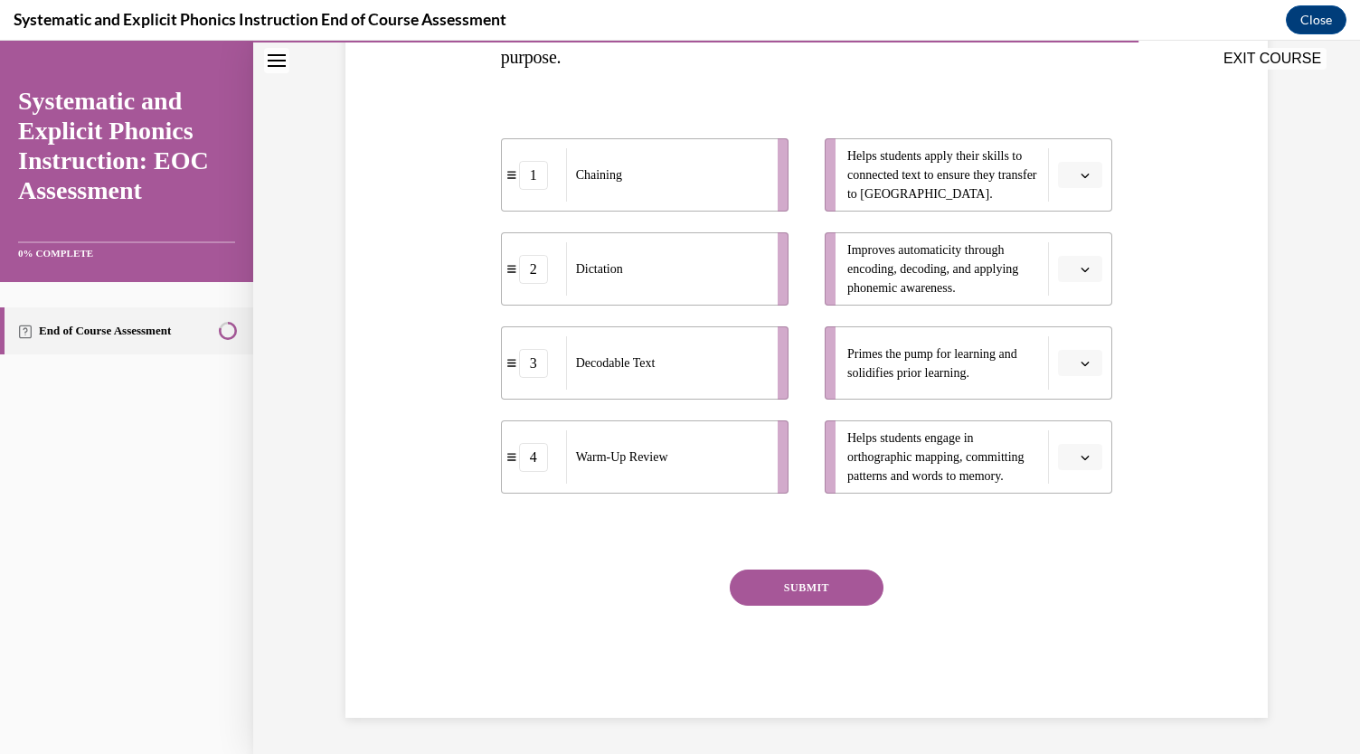
scroll to position [342, 0]
click at [926, 373] on button "button" at bounding box center [1080, 363] width 44 height 27
click at [926, 552] on div "4" at bounding box center [1071, 548] width 44 height 36
click at [926, 175] on button "button" at bounding box center [1080, 175] width 44 height 27
click at [926, 323] on span "3" at bounding box center [1066, 323] width 6 height 14
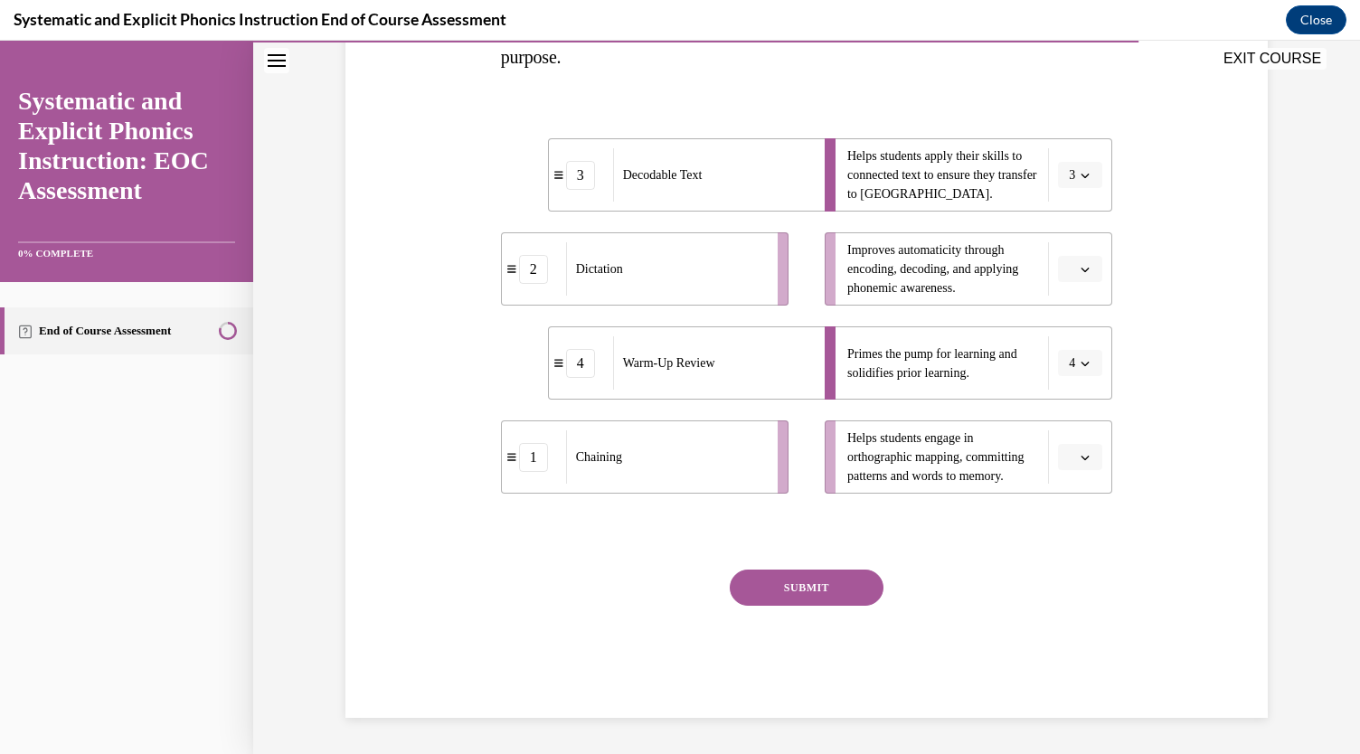
click at [926, 265] on span "Please select an option" at bounding box center [1072, 269] width 6 height 18
click at [926, 334] on div "1" at bounding box center [1071, 345] width 44 height 36
click at [926, 461] on button "button" at bounding box center [1080, 457] width 44 height 27
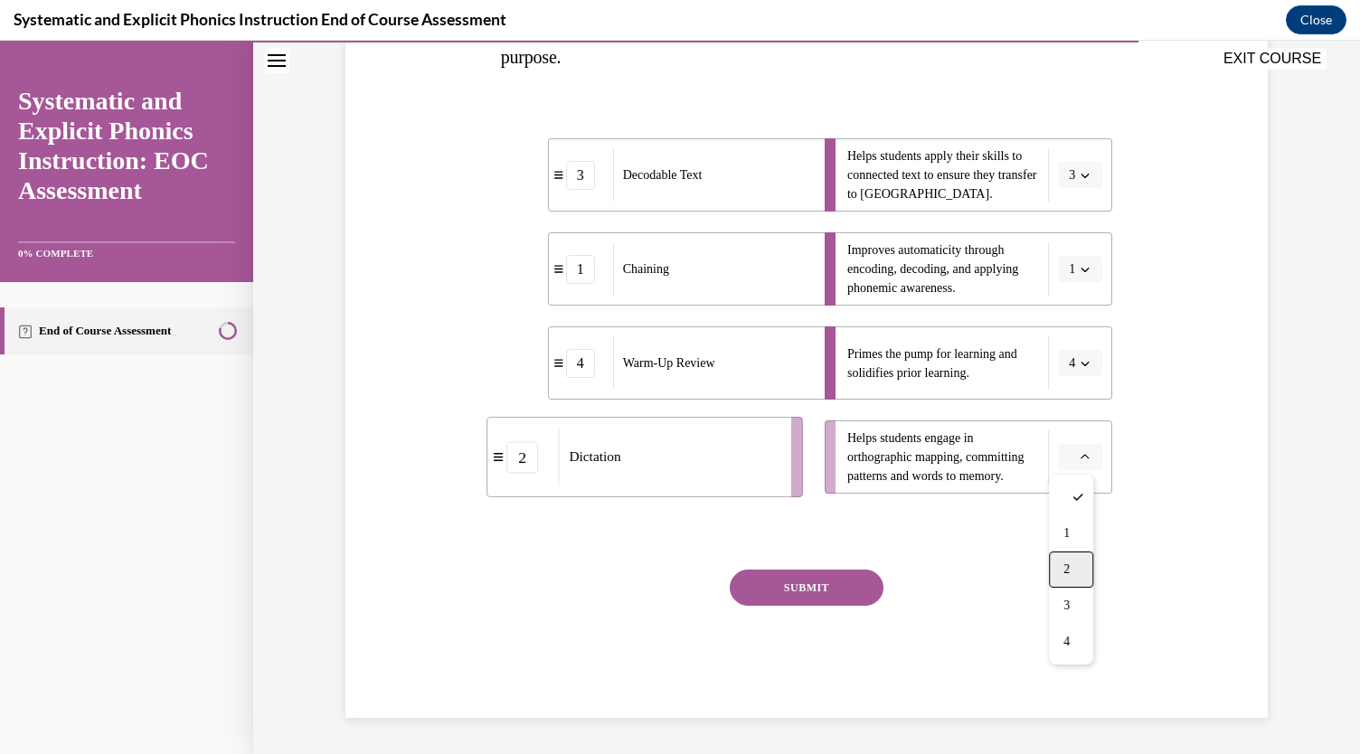
click at [926, 553] on div "2" at bounding box center [1071, 570] width 44 height 36
click at [825, 563] on button "SUBMIT" at bounding box center [807, 588] width 154 height 36
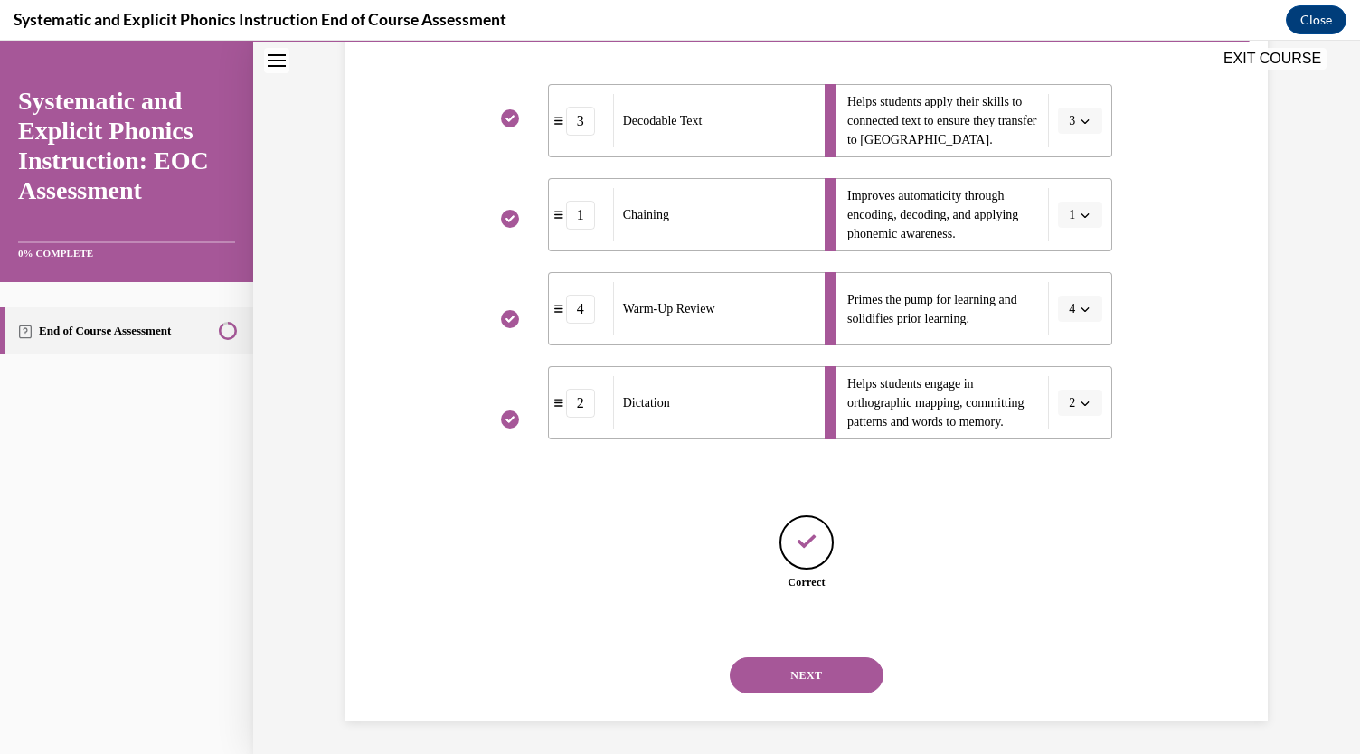
scroll to position [398, 0]
click at [830, 563] on button "NEXT" at bounding box center [807, 674] width 154 height 36
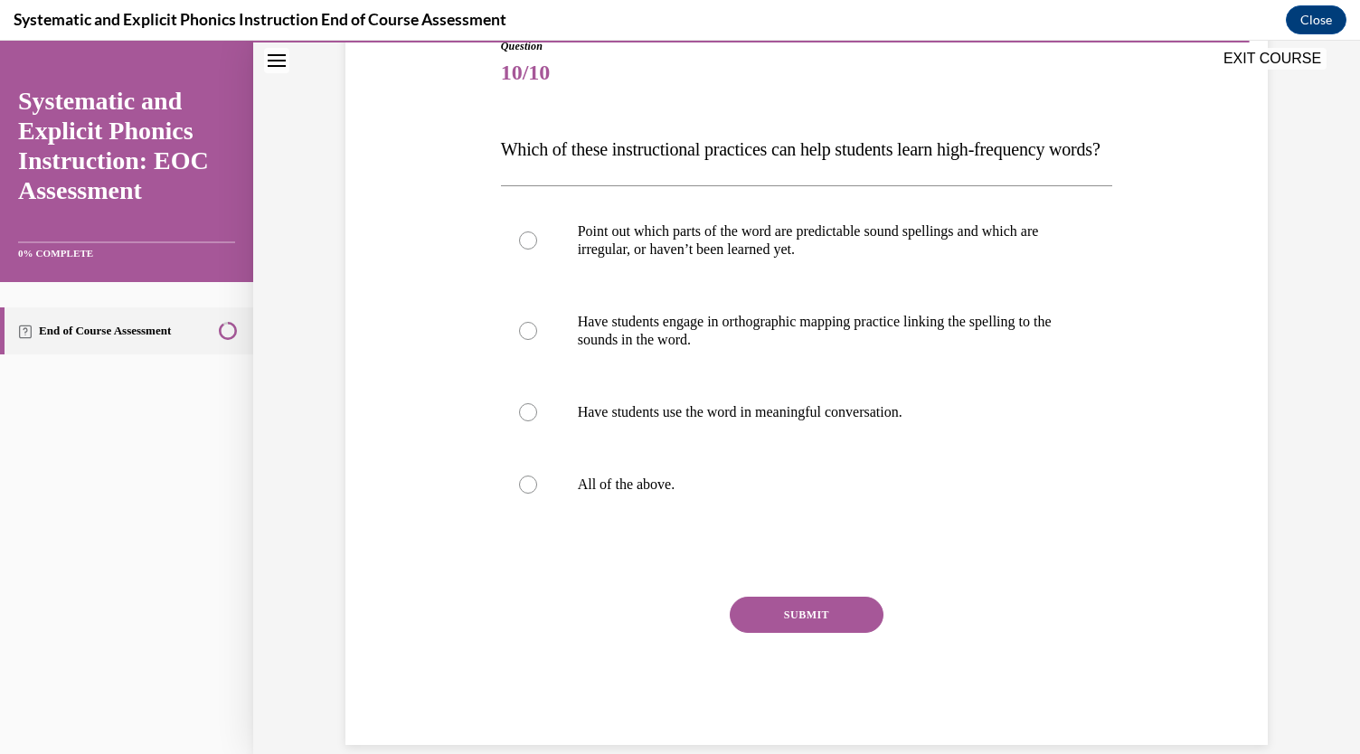
scroll to position [217, 0]
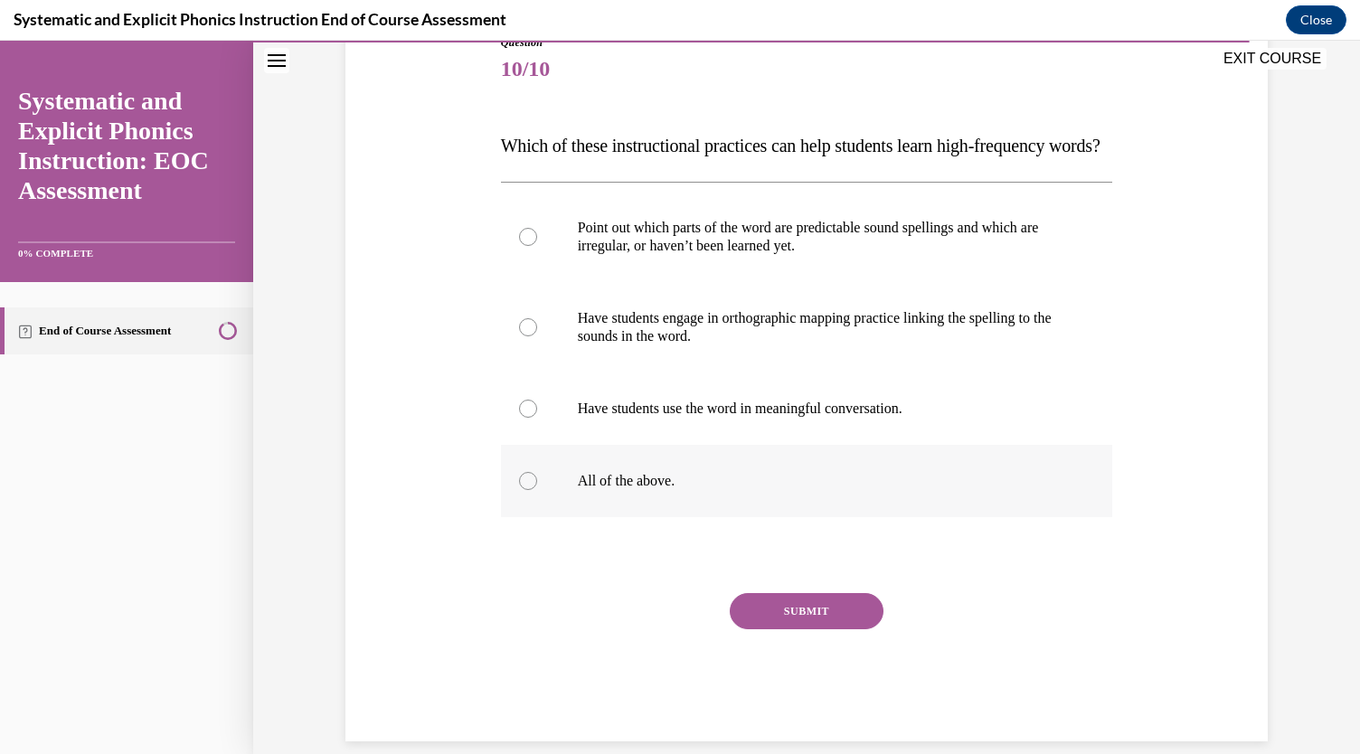
click at [514, 517] on div at bounding box center [807, 481] width 612 height 72
click at [764, 563] on button "SUBMIT" at bounding box center [807, 611] width 154 height 36
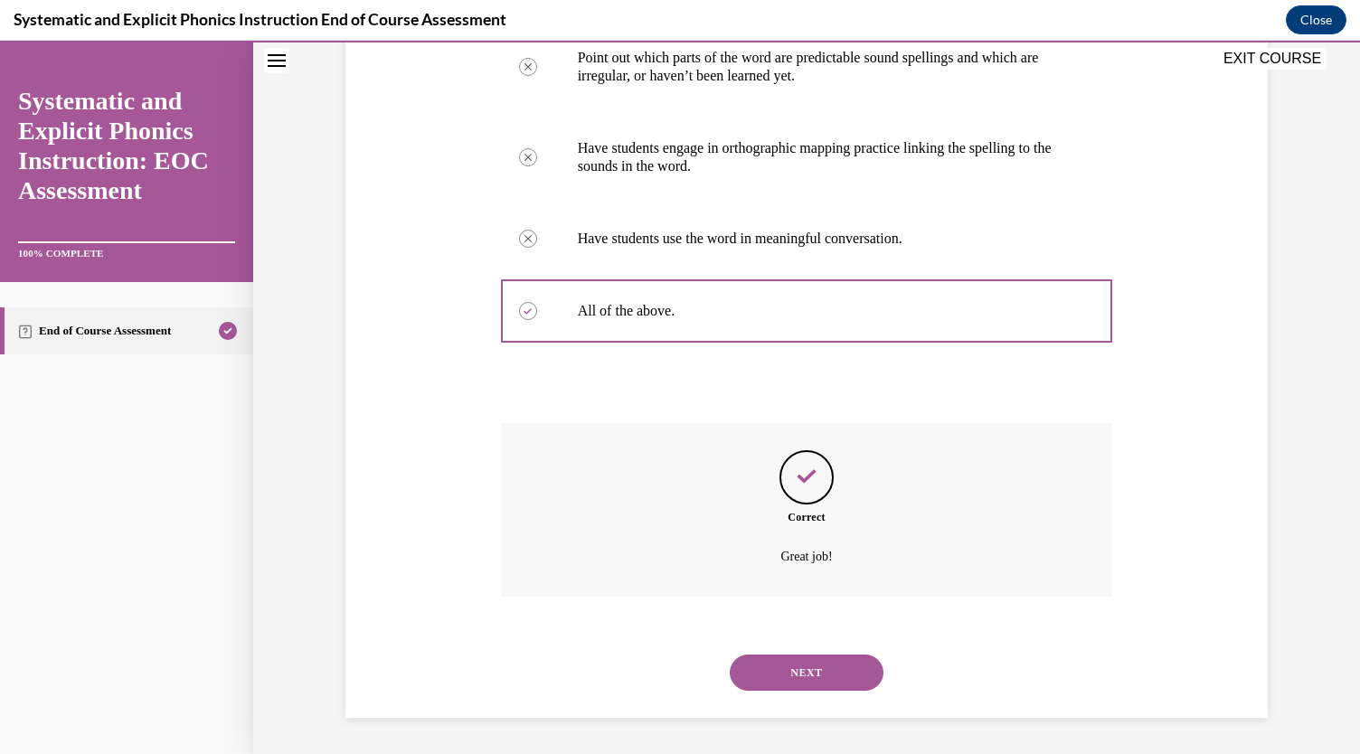
scroll to position [422, 0]
click at [792, 563] on button "NEXT" at bounding box center [807, 673] width 154 height 36
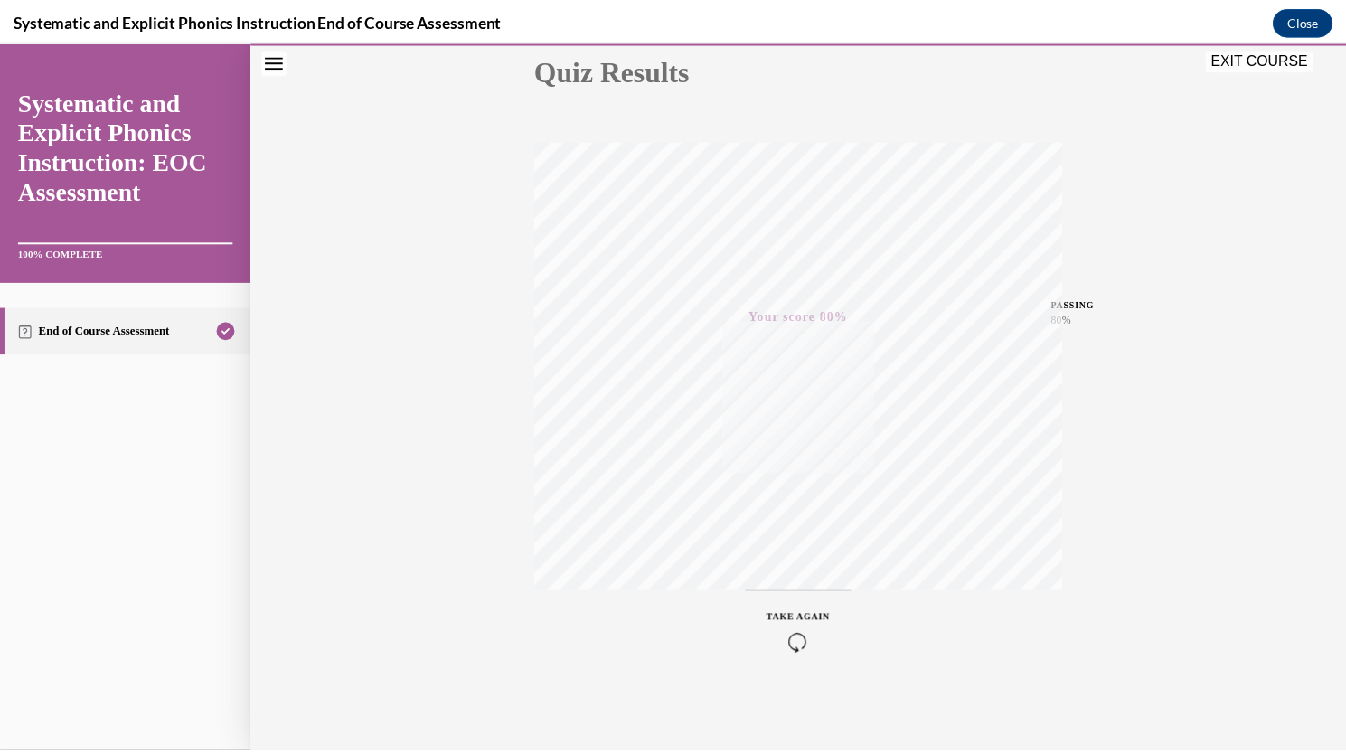
scroll to position [0, 0]
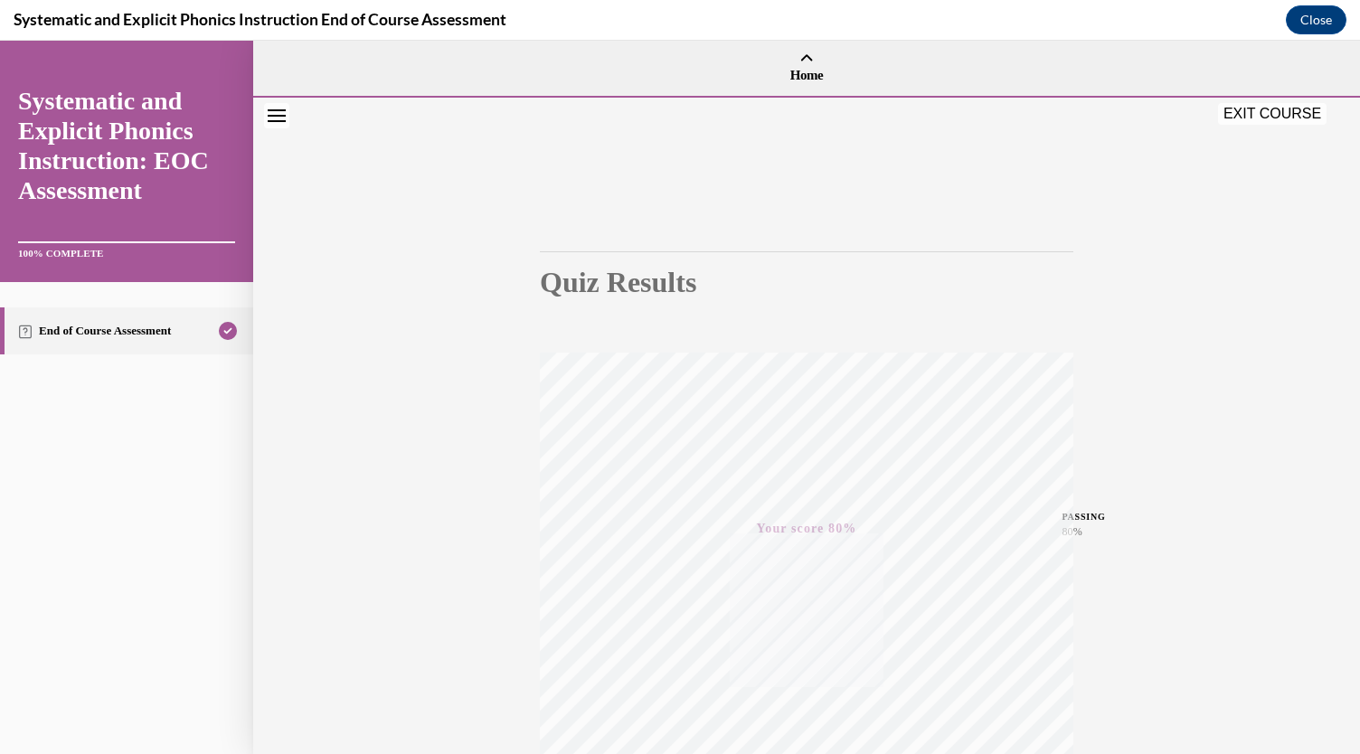
click at [926, 114] on button "EXIT COURSE" at bounding box center [1272, 114] width 109 height 22
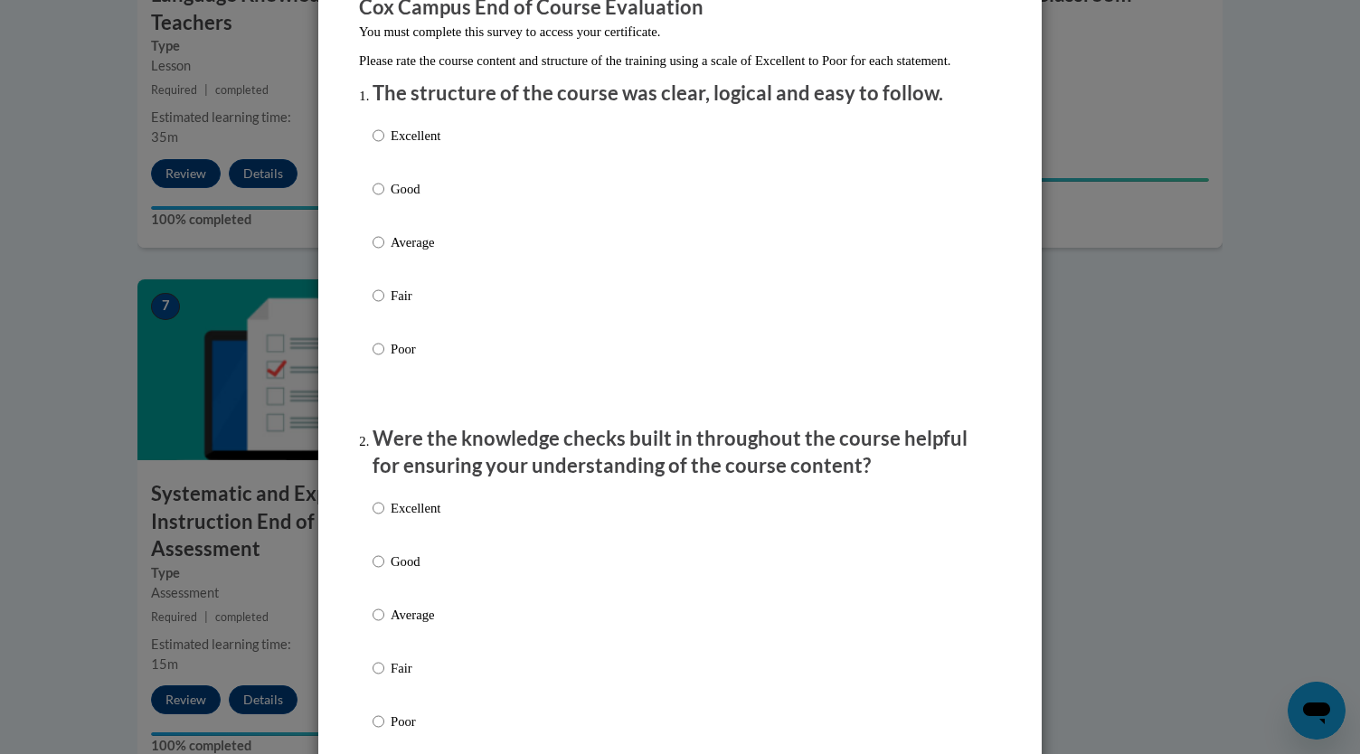
scroll to position [104, 0]
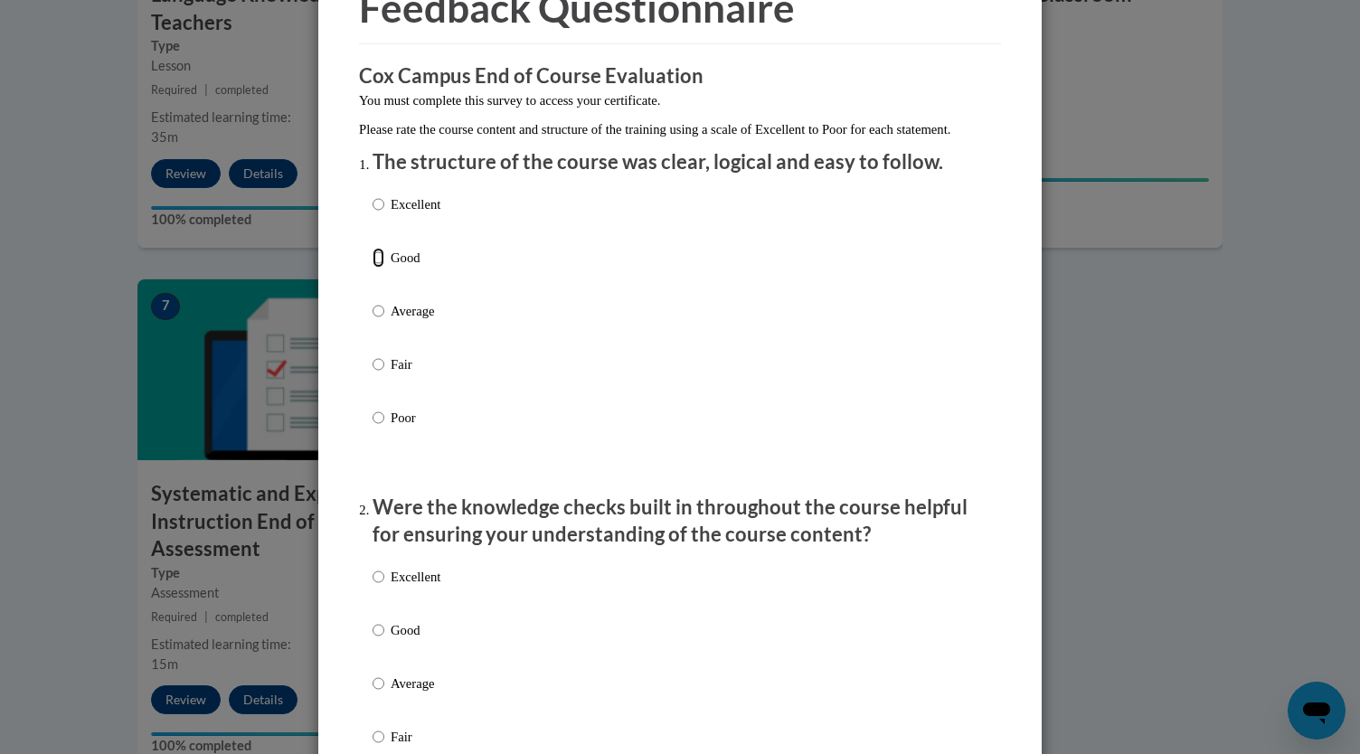
click at [373, 268] on input "Good" at bounding box center [379, 258] width 12 height 20
radio input "true"
click at [376, 563] on input "Good" at bounding box center [379, 630] width 12 height 20
radio input "true"
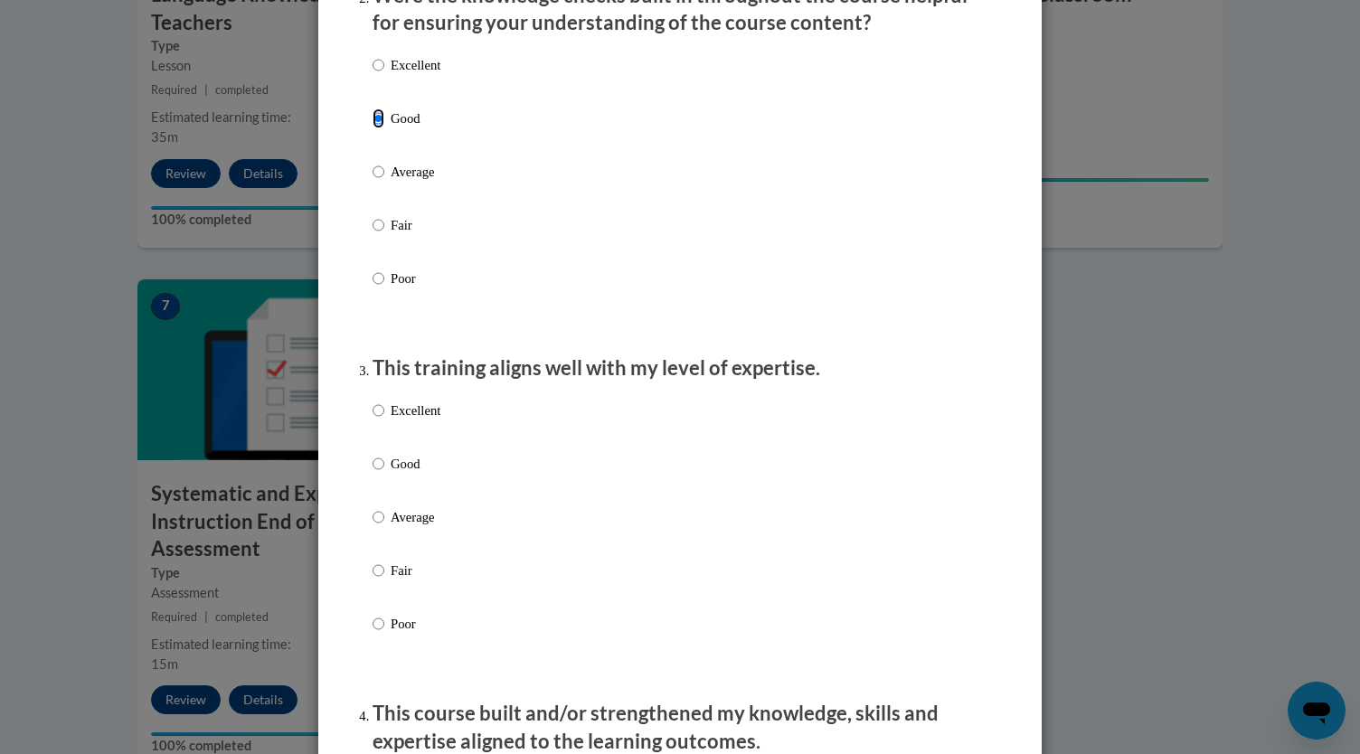
scroll to position [631, 0]
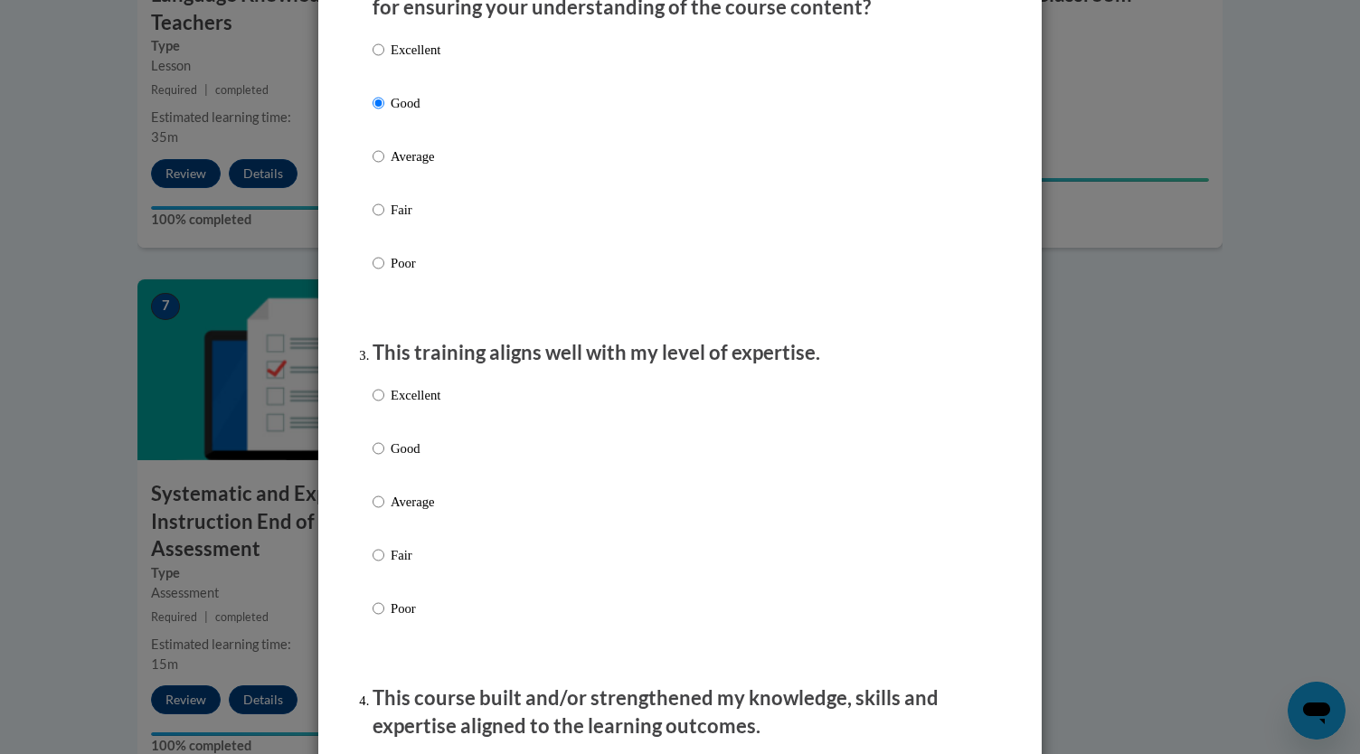
click at [377, 469] on label "Good" at bounding box center [407, 463] width 68 height 49
click at [377, 458] on input "Good" at bounding box center [379, 449] width 12 height 20
radio input "true"
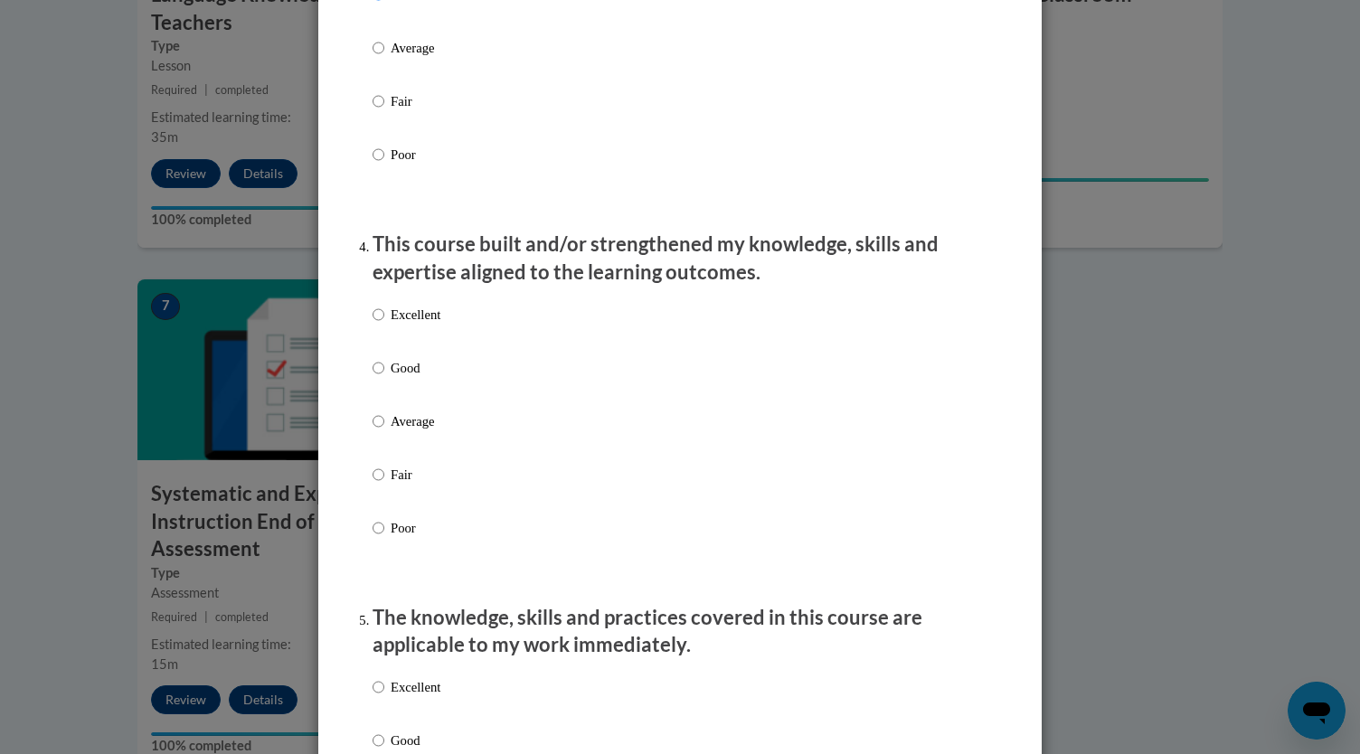
click at [392, 378] on p "Good" at bounding box center [416, 368] width 50 height 20
click at [384, 378] on input "Good" at bounding box center [379, 368] width 12 height 20
radio input "true"
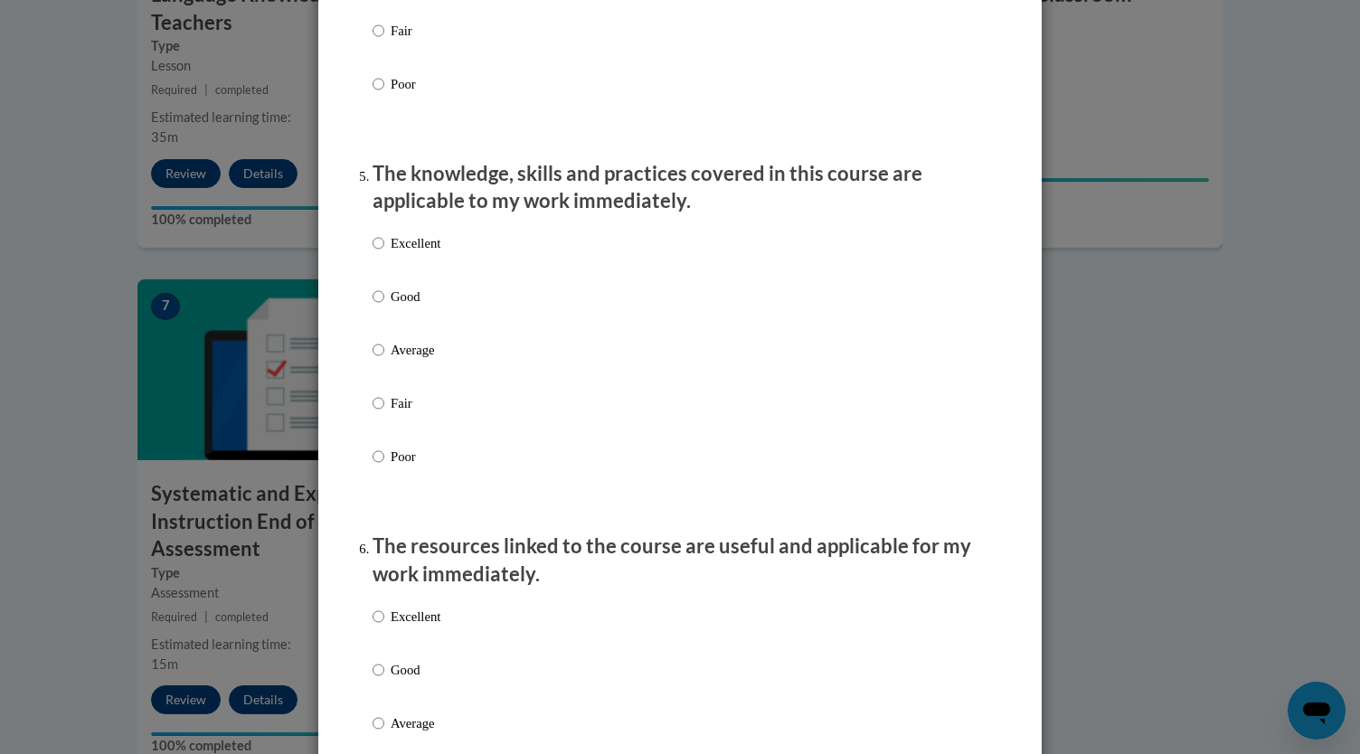
scroll to position [1546, 0]
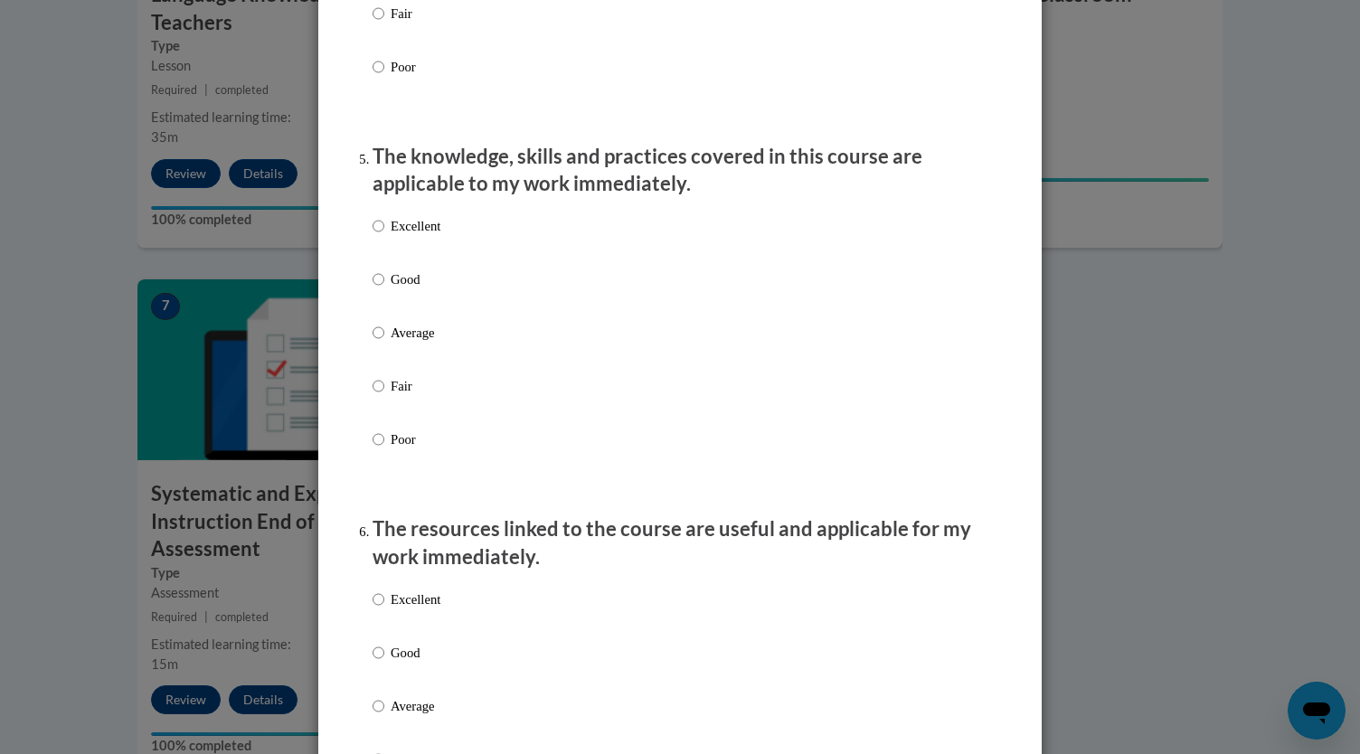
click at [395, 289] on p "Good" at bounding box center [416, 279] width 50 height 20
click at [384, 289] on input "Good" at bounding box center [379, 279] width 12 height 20
radio input "true"
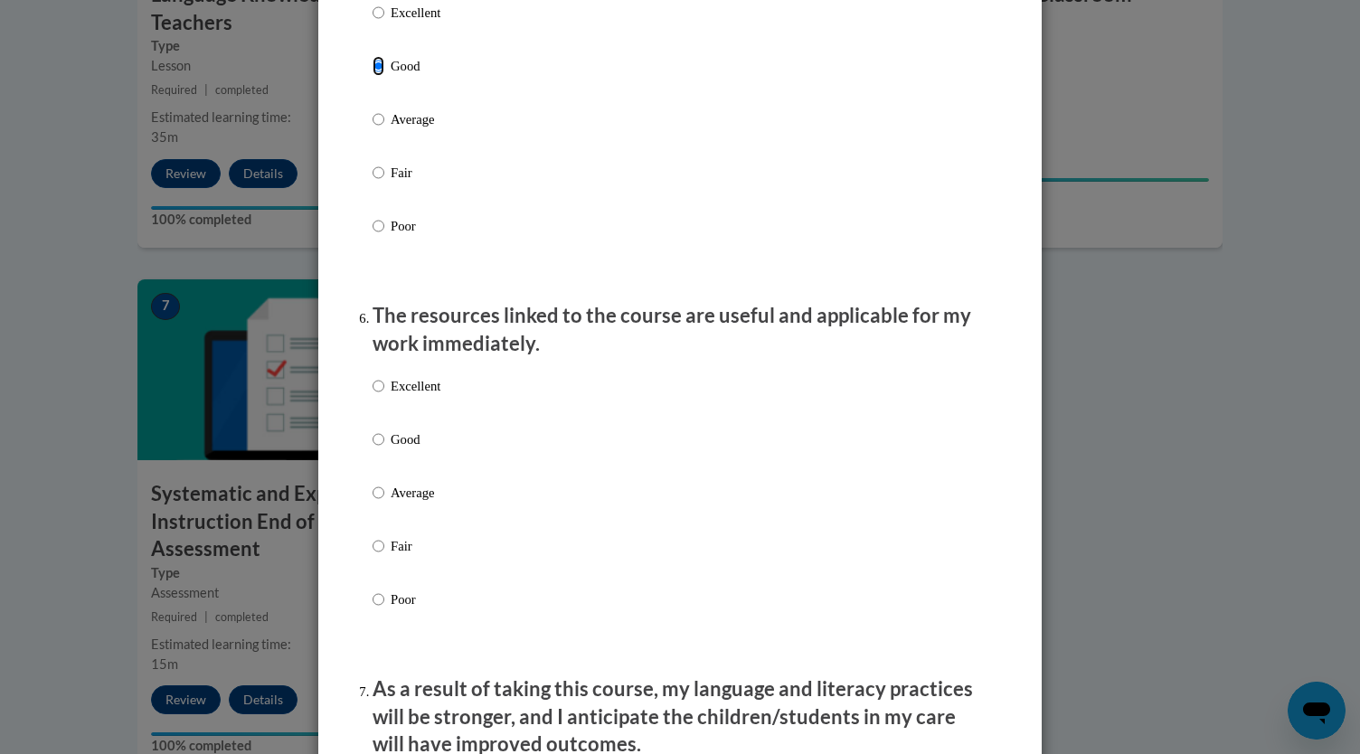
scroll to position [1761, 0]
click at [373, 448] on input "Good" at bounding box center [379, 438] width 12 height 20
radio input "true"
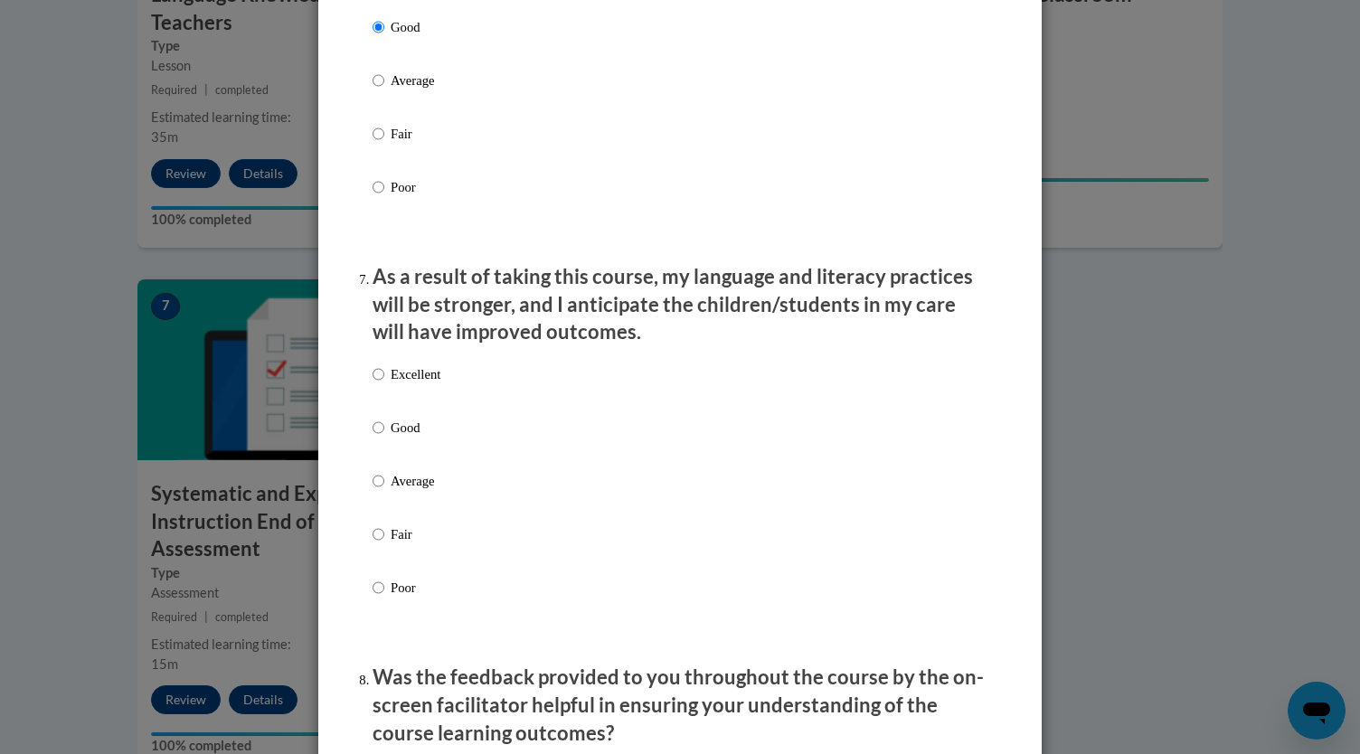
click at [400, 433] on p "Good" at bounding box center [416, 428] width 50 height 20
click at [384, 433] on input "Good" at bounding box center [379, 428] width 12 height 20
radio input "true"
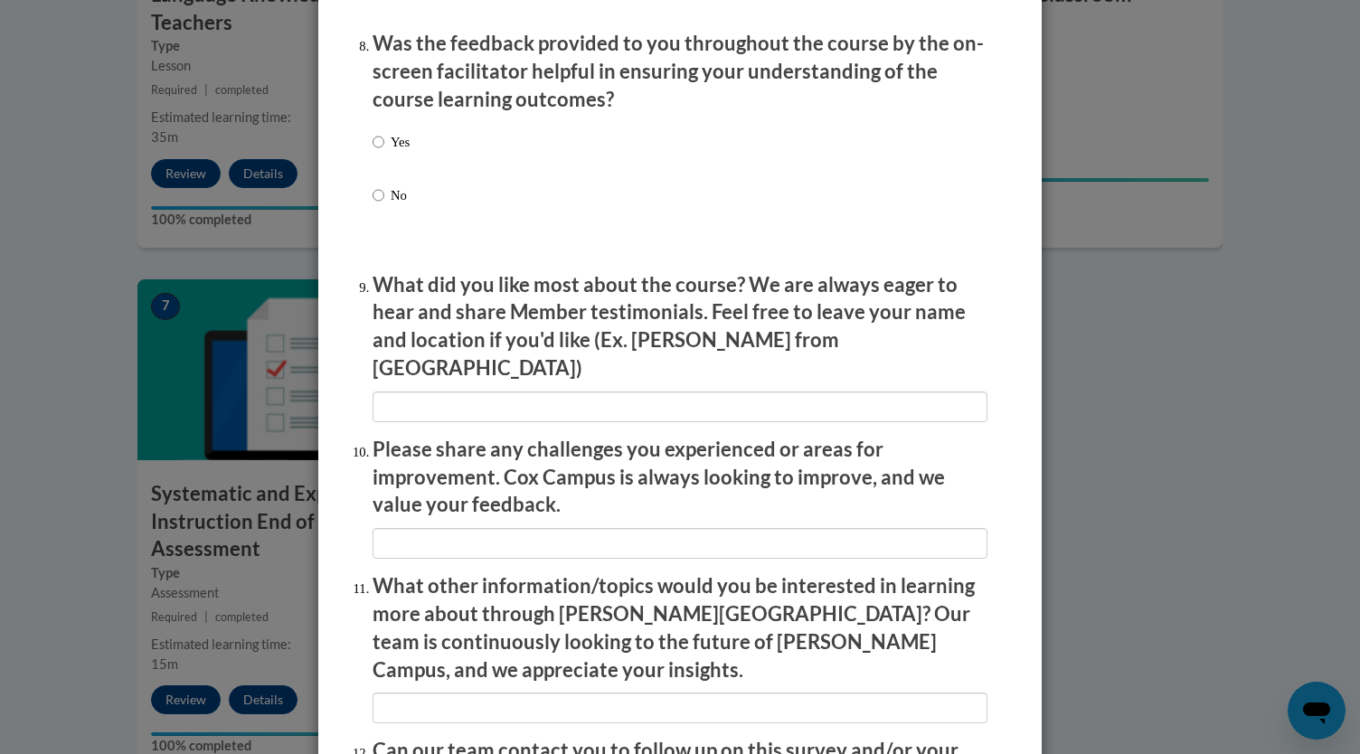
scroll to position [2869, 0]
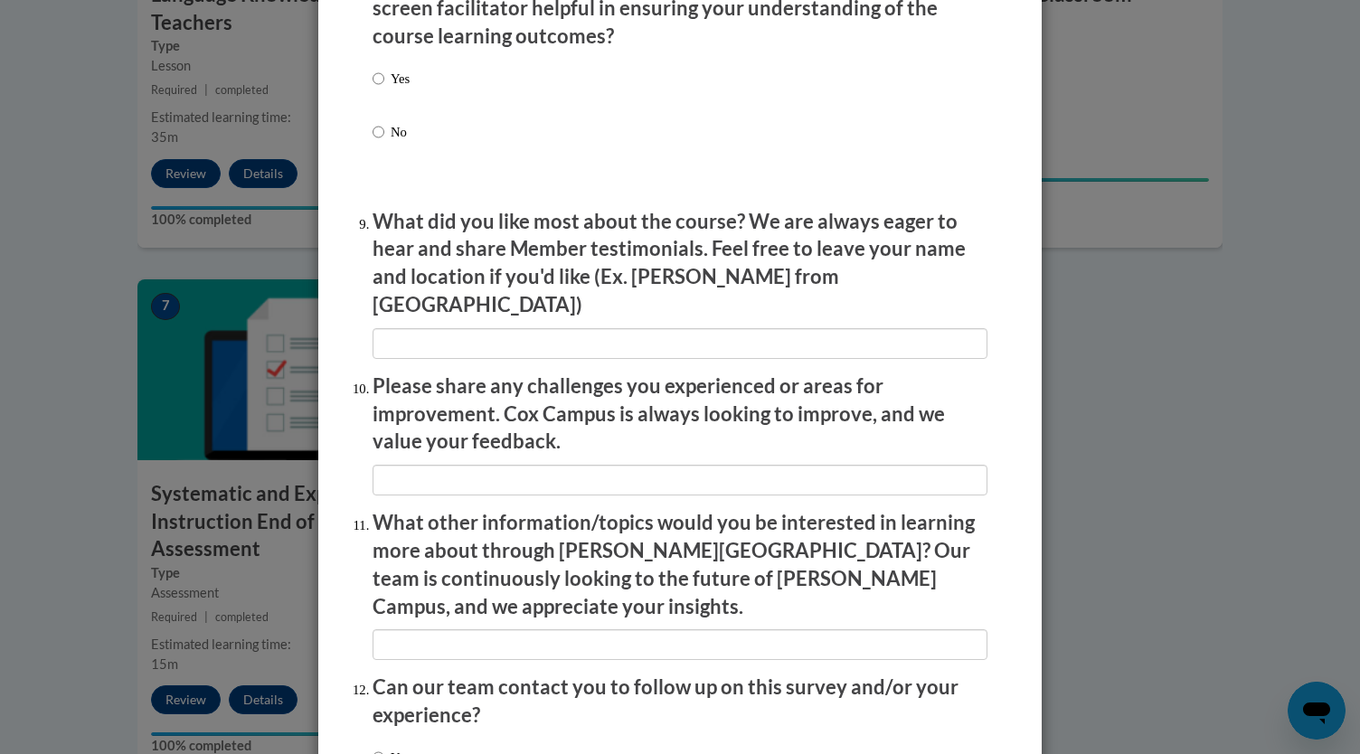
click at [400, 89] on p "Yes" at bounding box center [400, 79] width 19 height 20
click at [384, 89] on input "Yes" at bounding box center [379, 79] width 12 height 20
radio input "true"
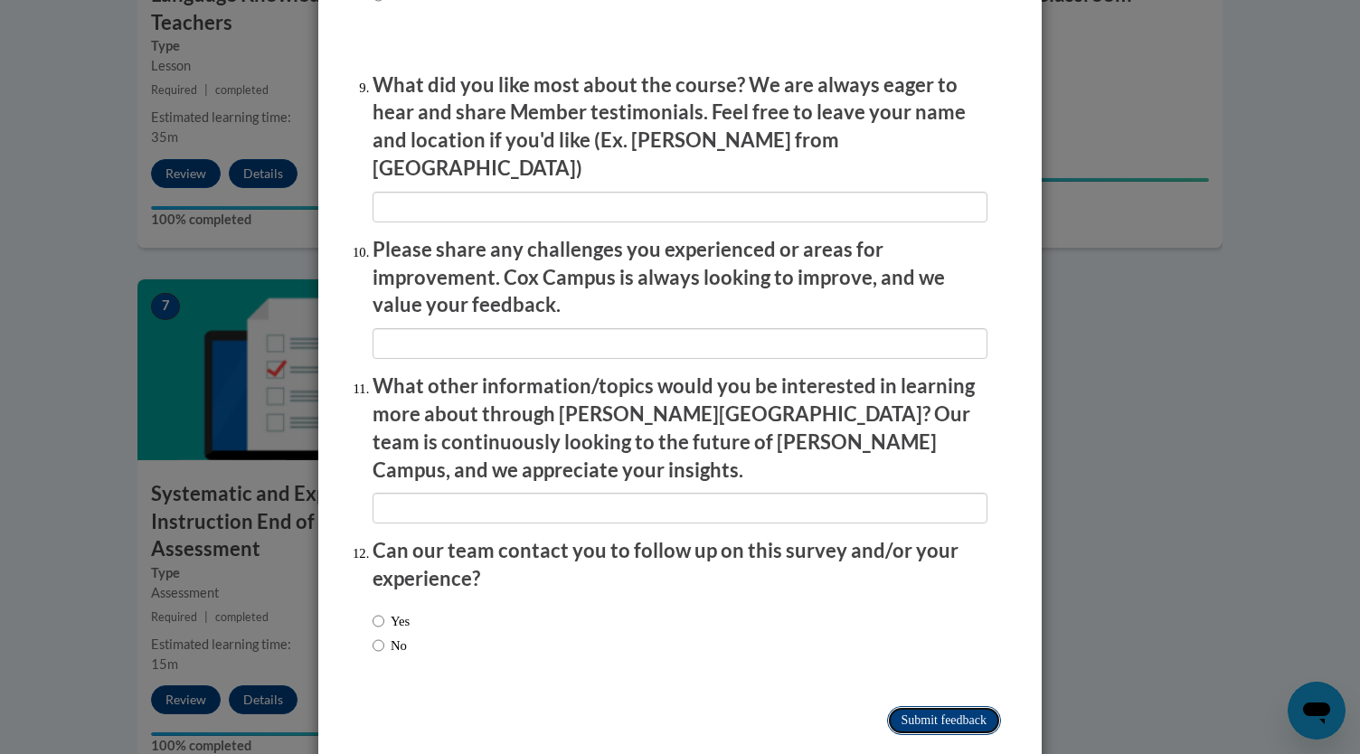
click at [912, 563] on input "Submit feedback" at bounding box center [944, 720] width 114 height 29
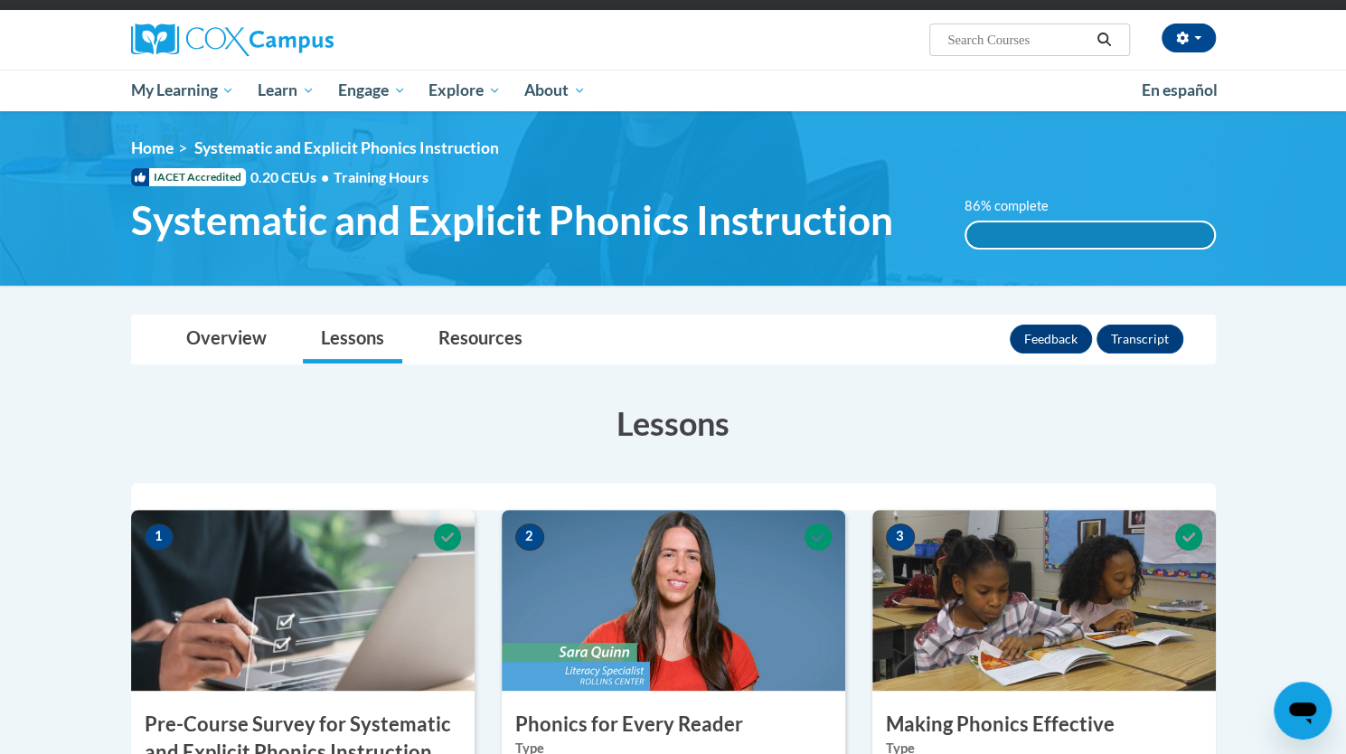
scroll to position [0, 0]
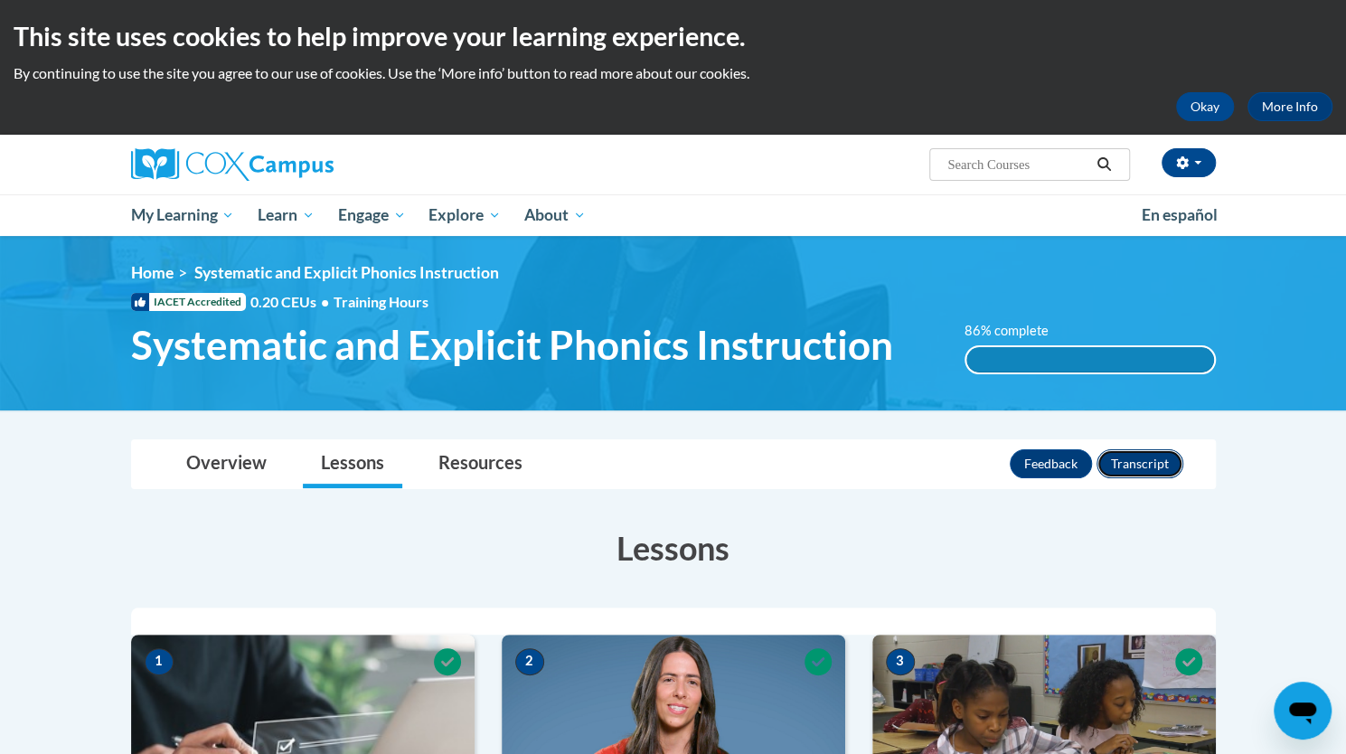
click at [926, 461] on button "Transcript" at bounding box center [1140, 463] width 87 height 29
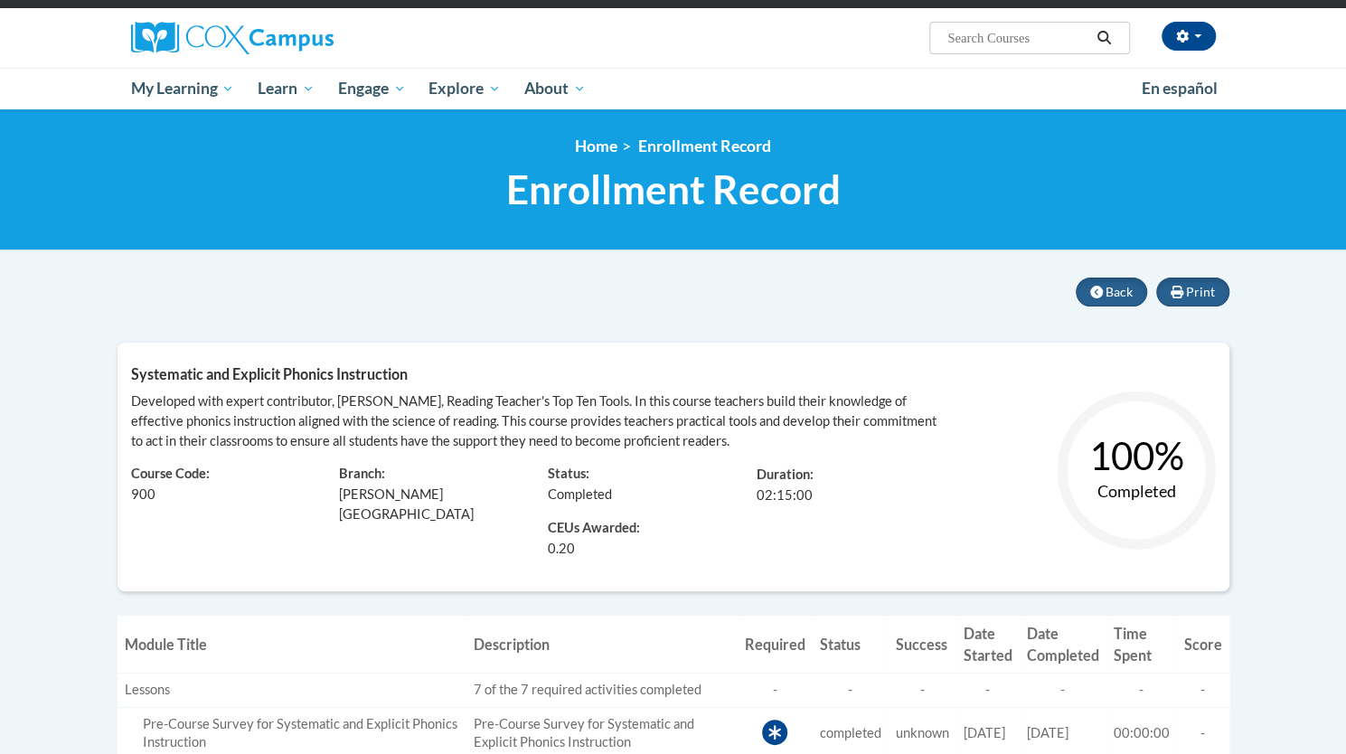
scroll to position [87, 0]
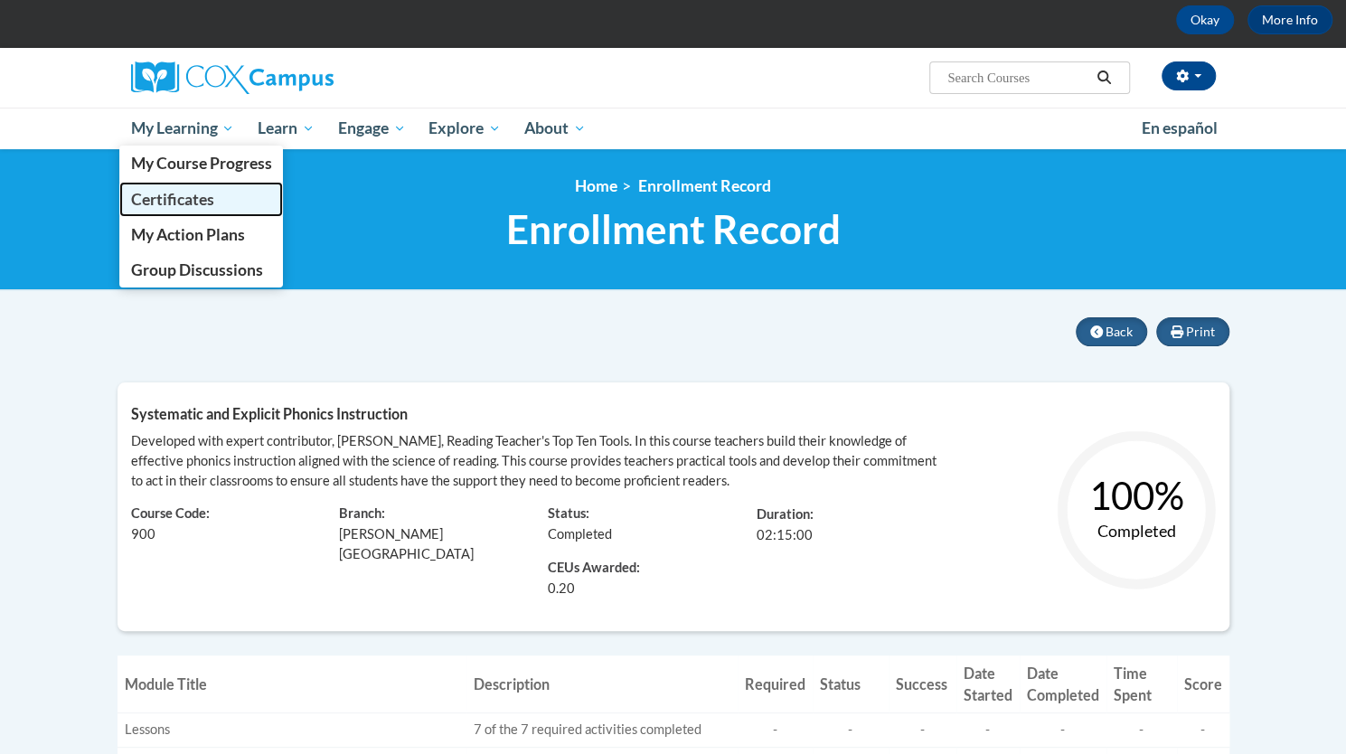
click at [156, 199] on span "Certificates" at bounding box center [171, 199] width 83 height 19
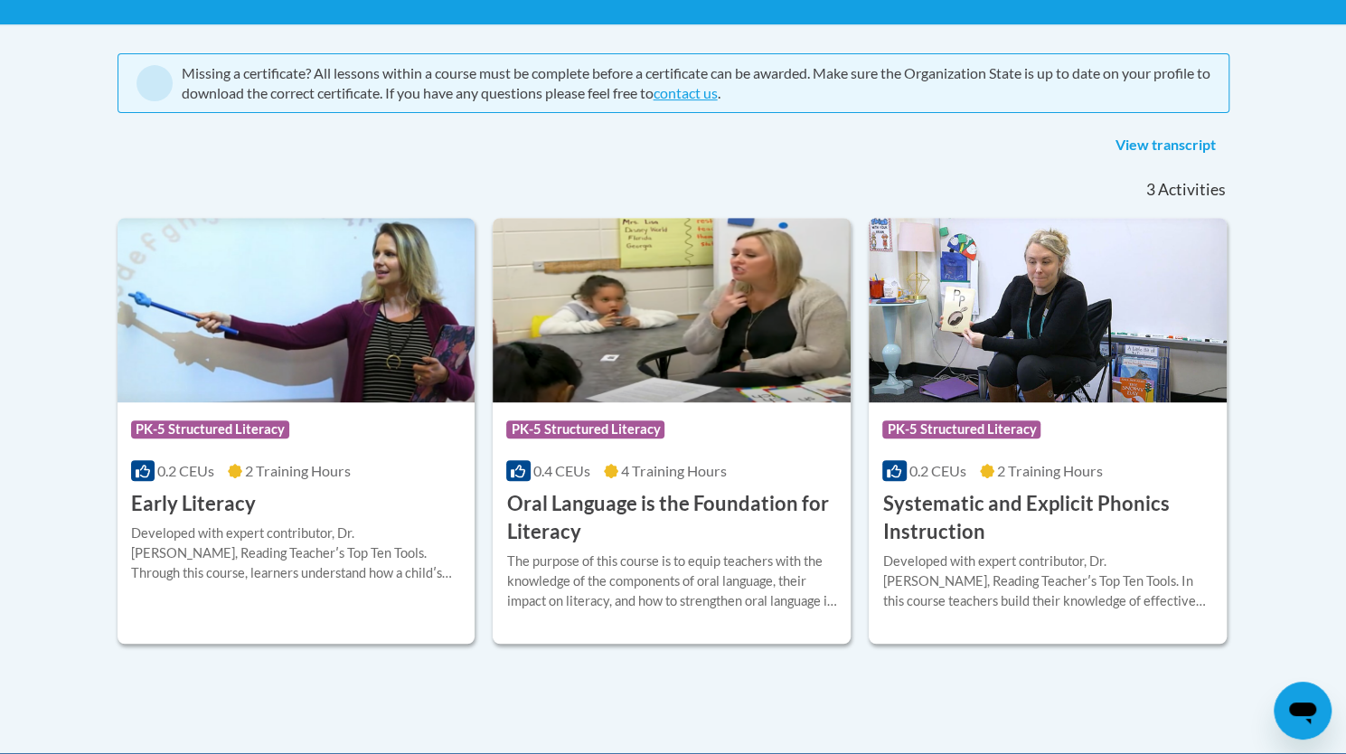
scroll to position [646, 0]
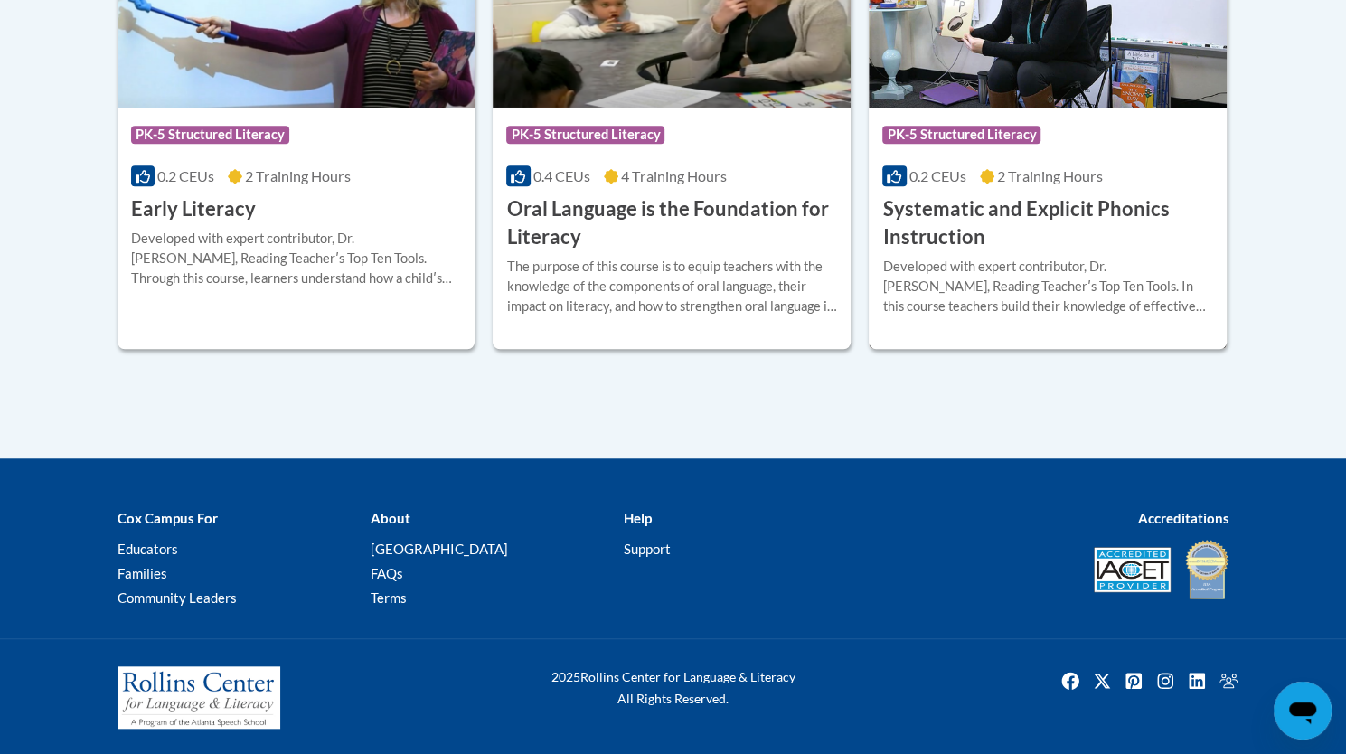
click at [1033, 249] on h3 "Systematic and Explicit Phonics Instruction" at bounding box center [1047, 223] width 331 height 56
